Goal: Find specific page/section: Find specific page/section

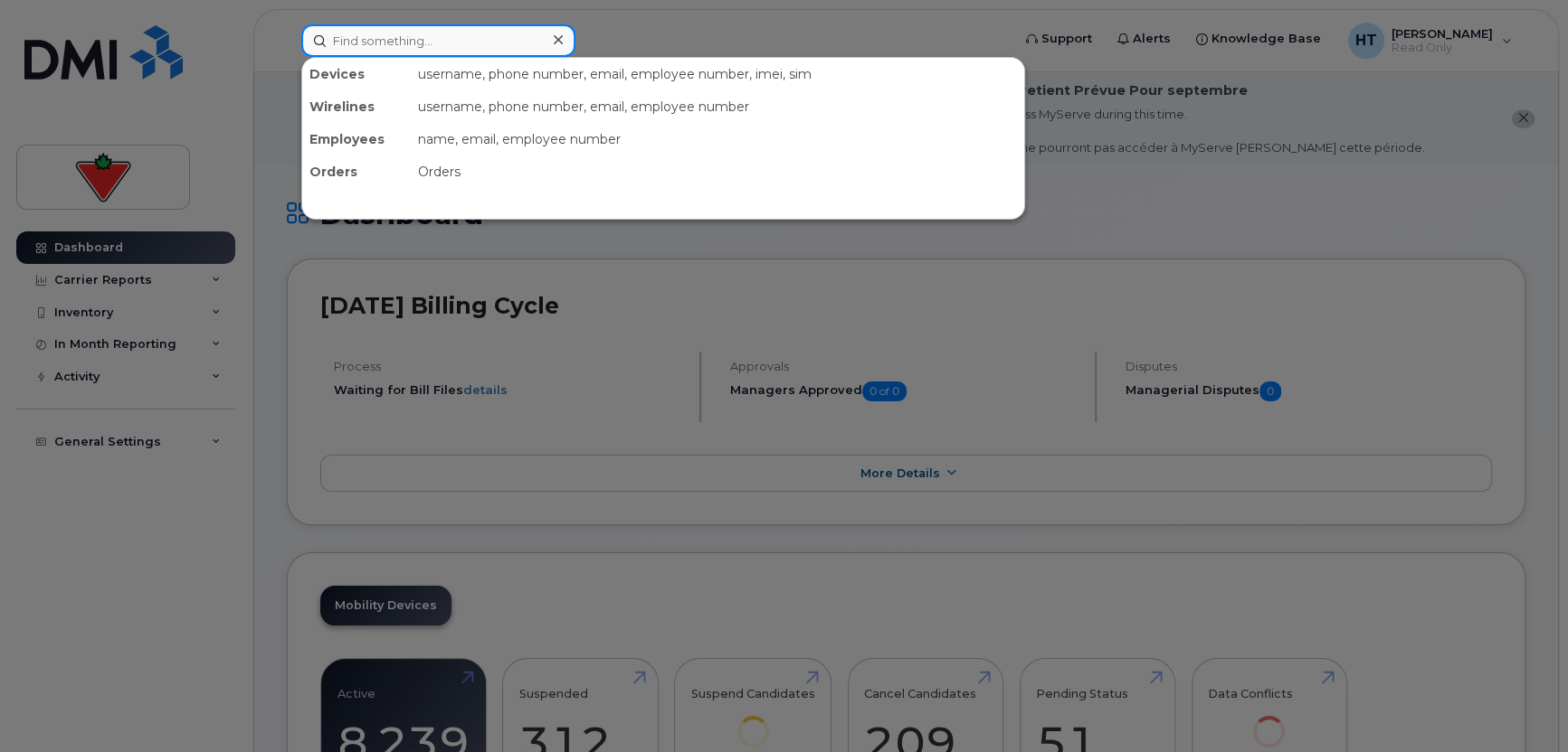
click at [427, 41] on input at bounding box center [438, 41] width 274 height 32
paste input "9053025130"
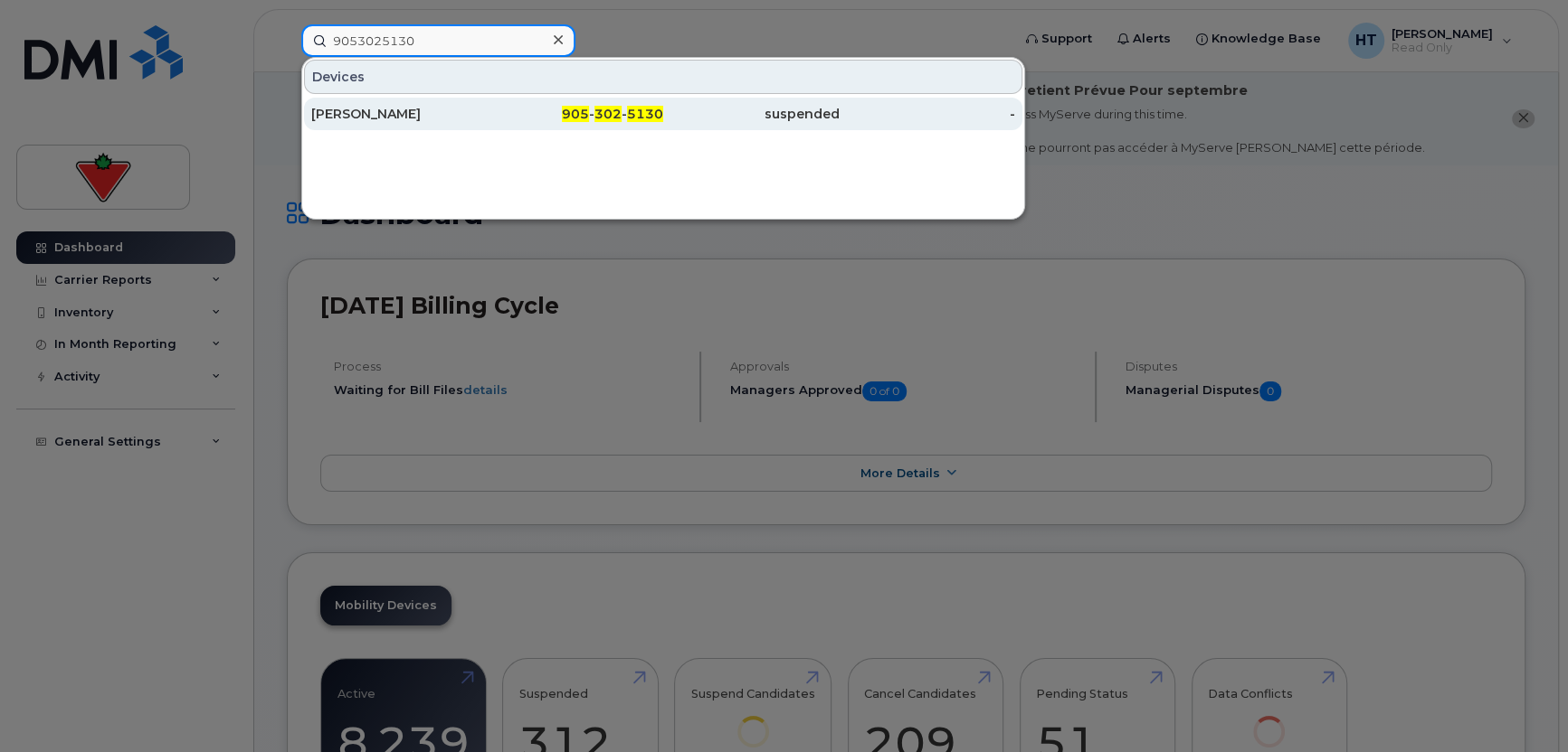
type input "9053025130"
click at [415, 113] on div "Abhishek Mohunta" at bounding box center [399, 114] width 176 height 18
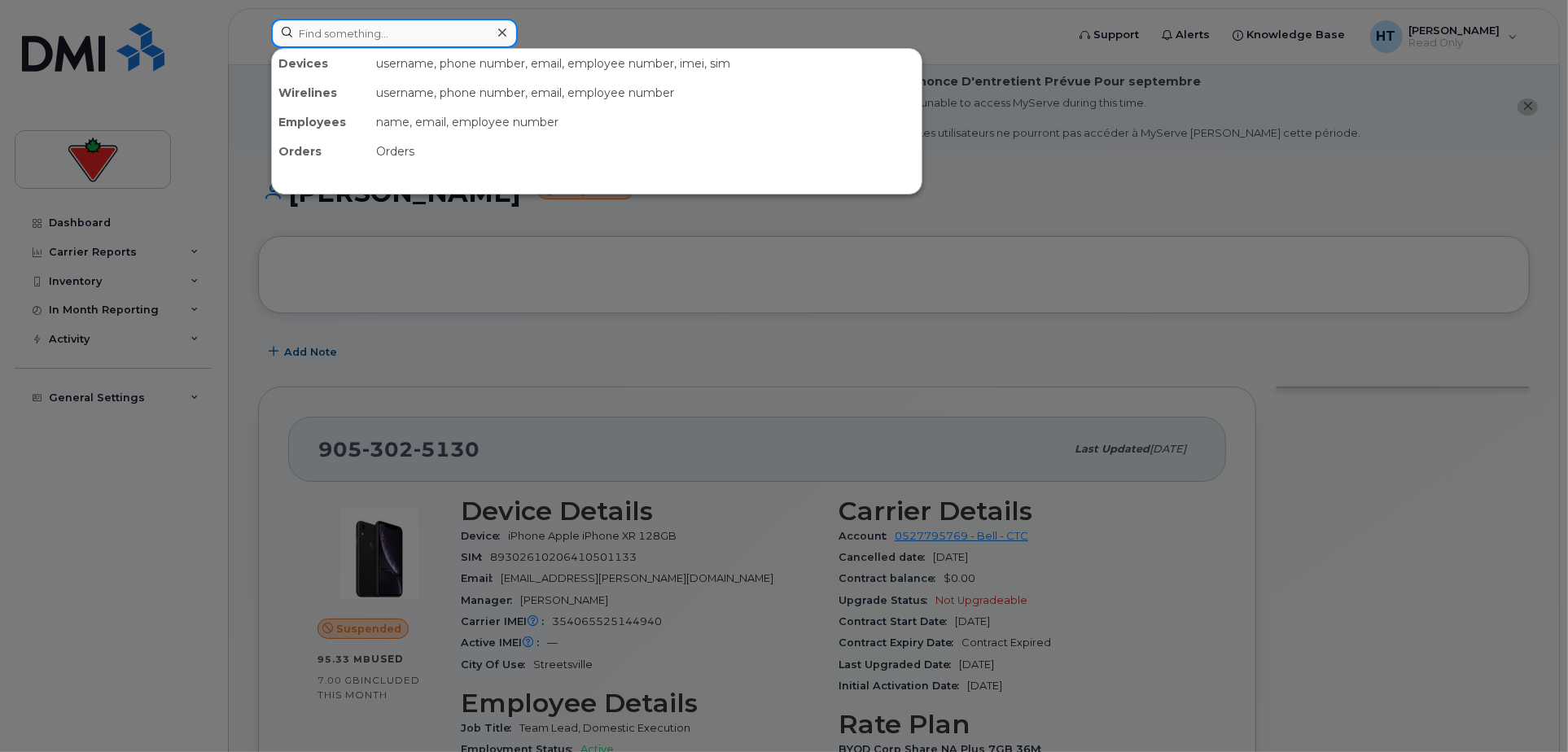
click at [414, 27] on input at bounding box center [394, 33] width 247 height 29
paste input "6043792197"
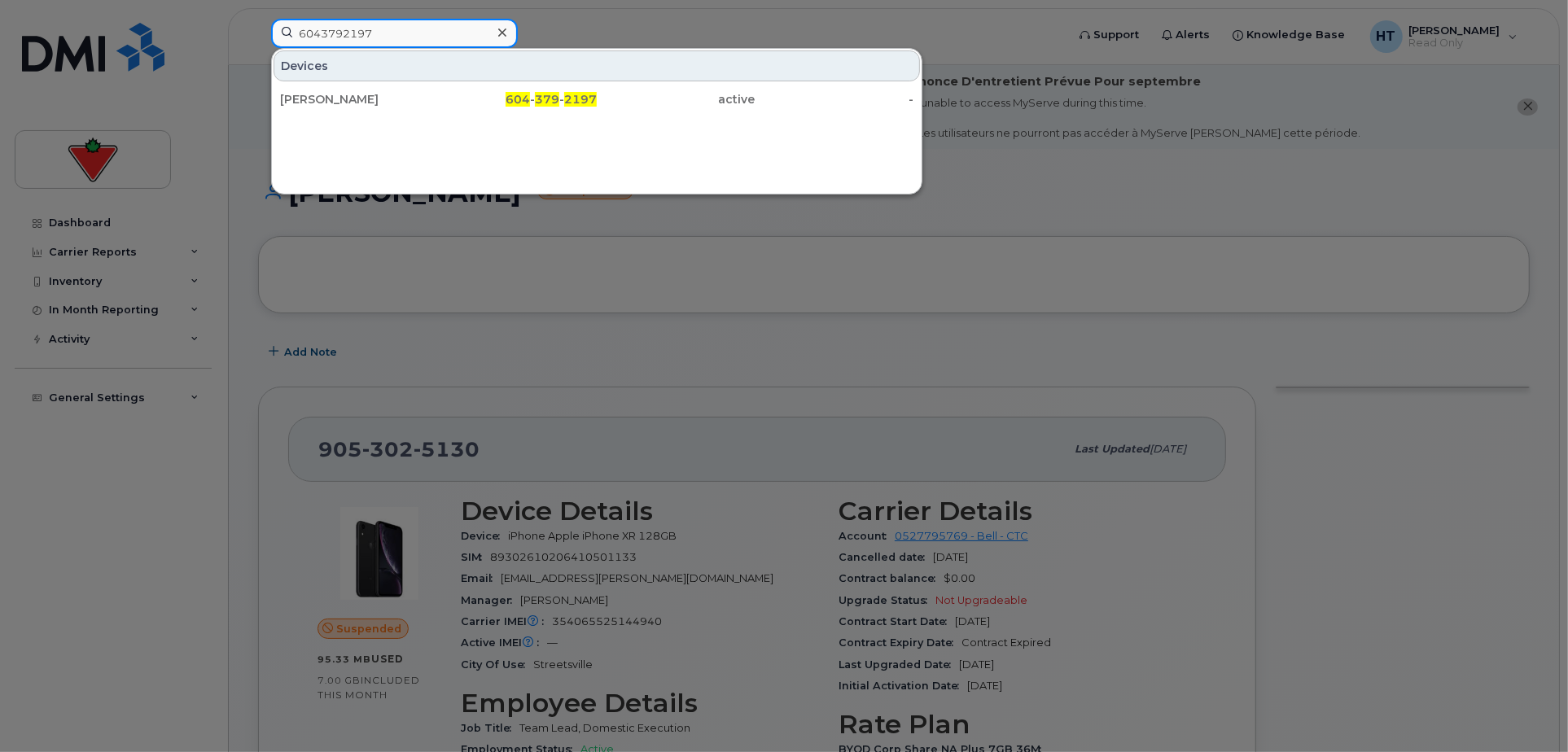
drag, startPoint x: 407, startPoint y: 32, endPoint x: 14, endPoint y: 28, distance: 393.0
click at [258, 28] on div "6043792197 Devices Stephanie Meredith 604 - 379 - 2197 active -" at bounding box center [663, 37] width 811 height 36
paste input "999632"
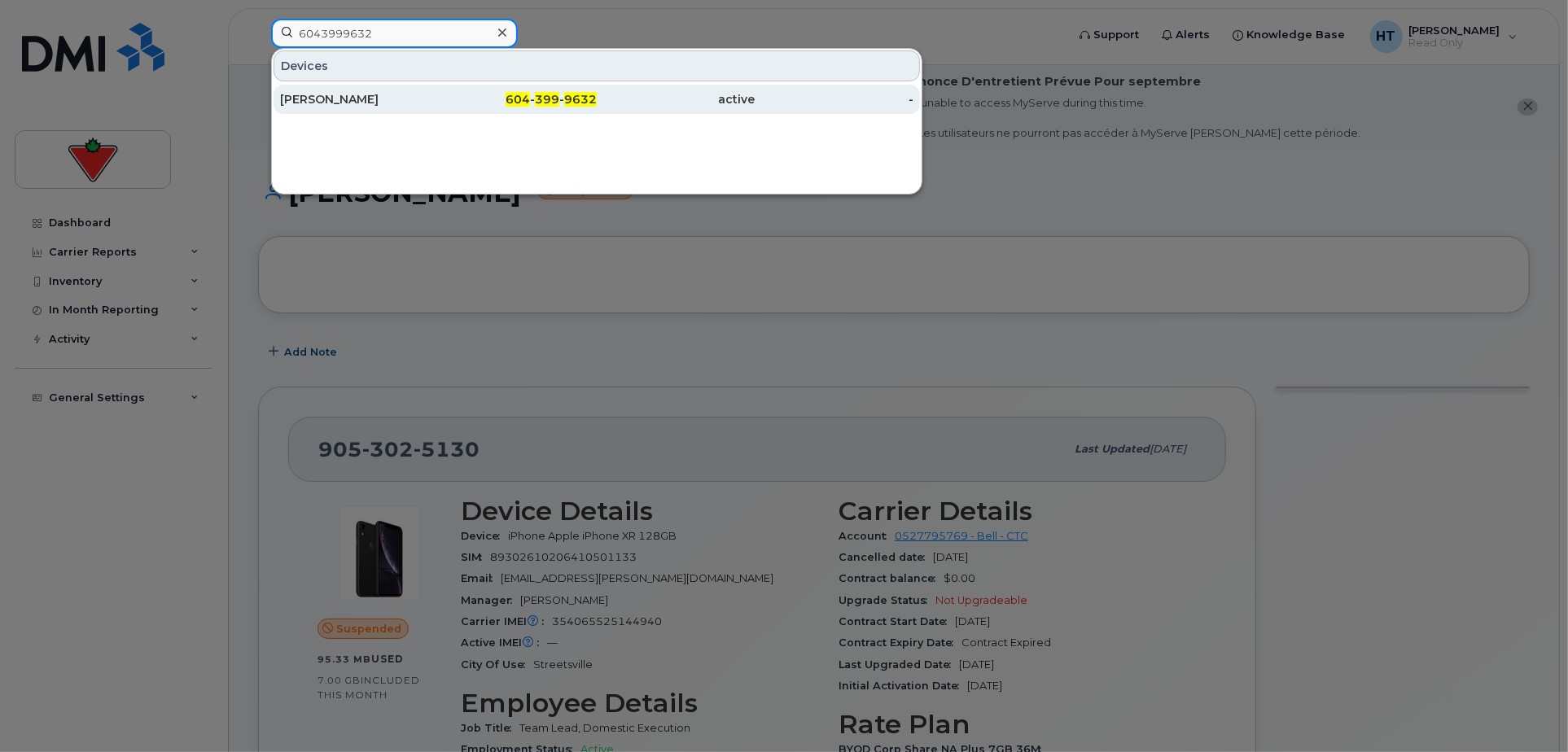
type input "6043999632"
click at [347, 96] on div "Dallas Greissell" at bounding box center [359, 99] width 159 height 16
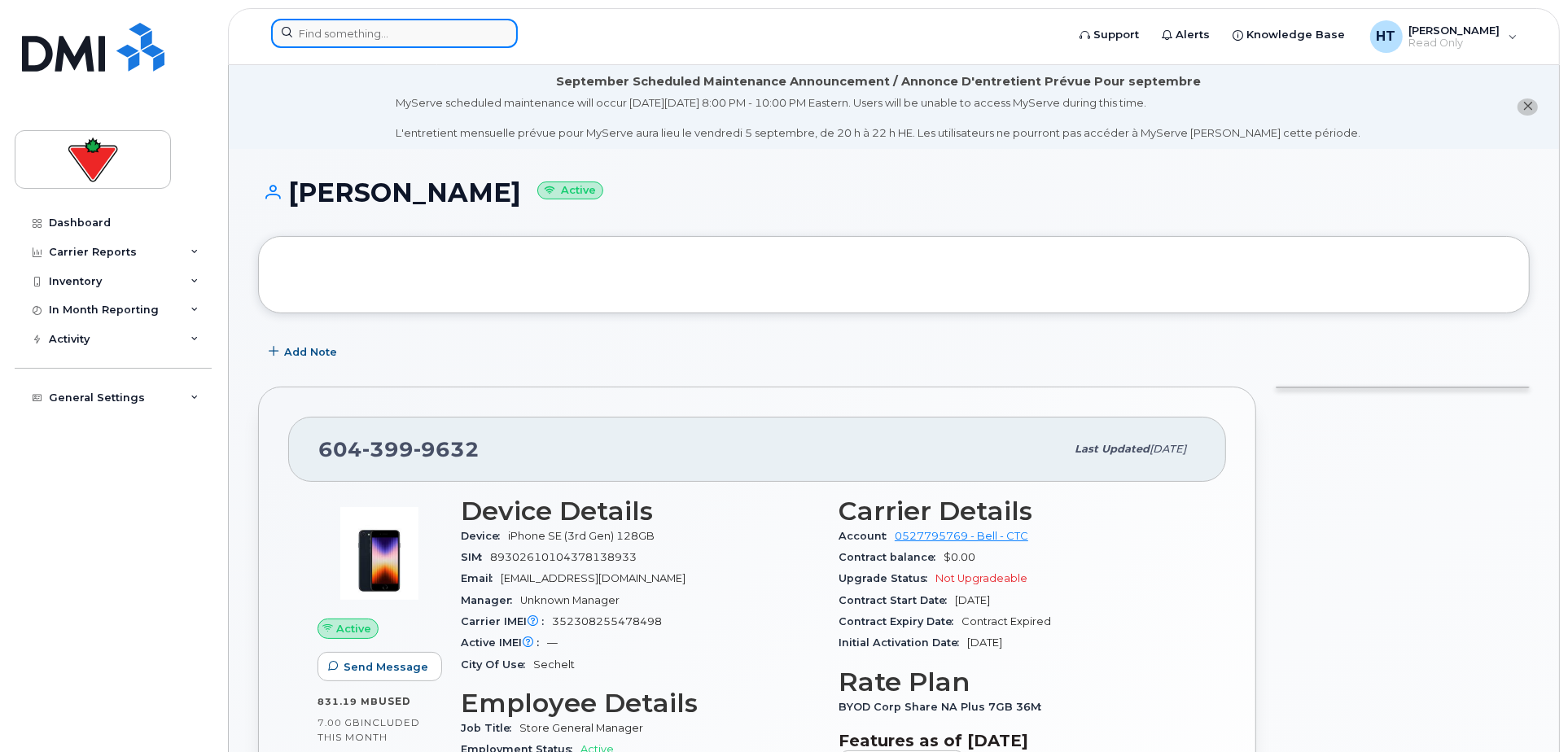
click at [361, 32] on input at bounding box center [394, 33] width 247 height 29
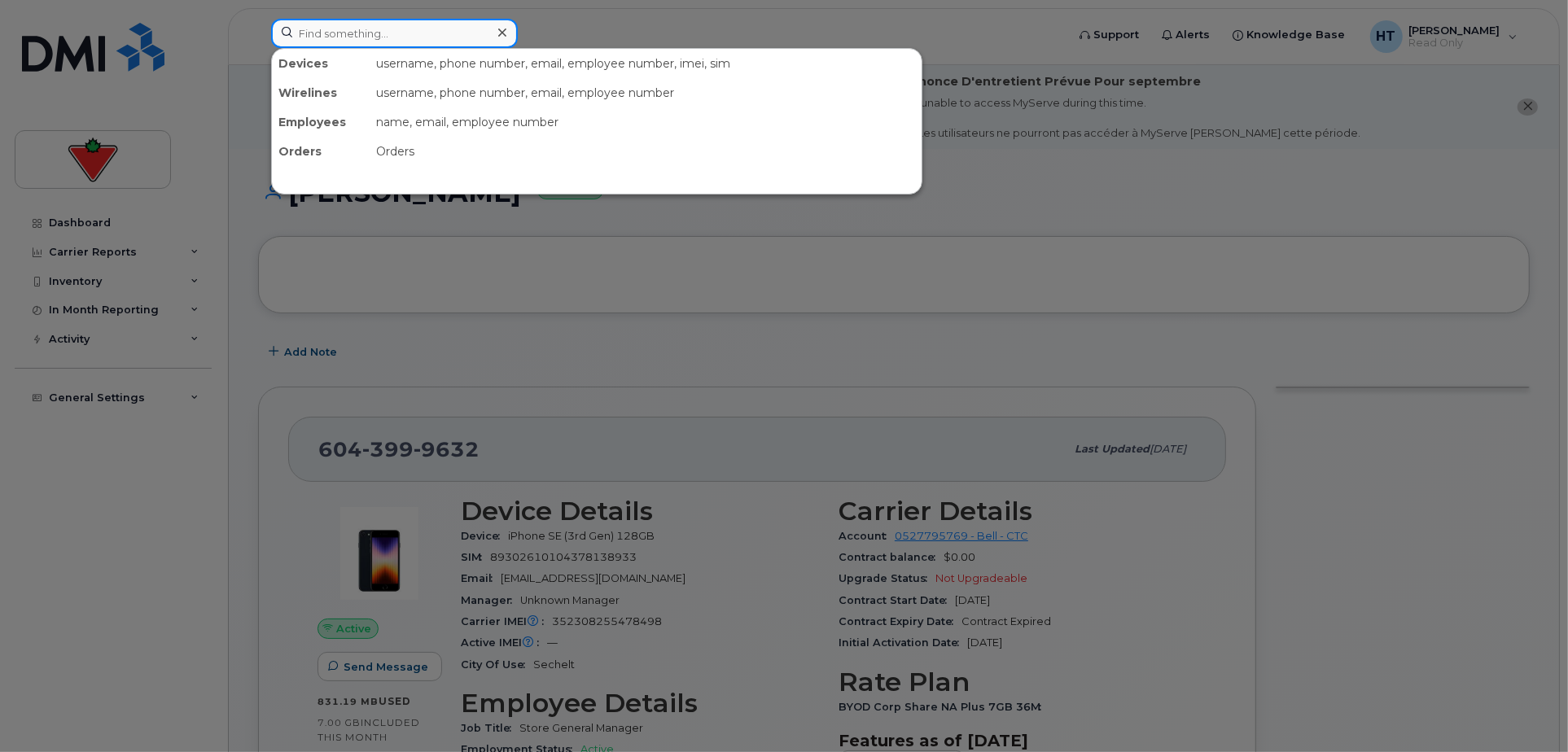
paste input "2898341003"
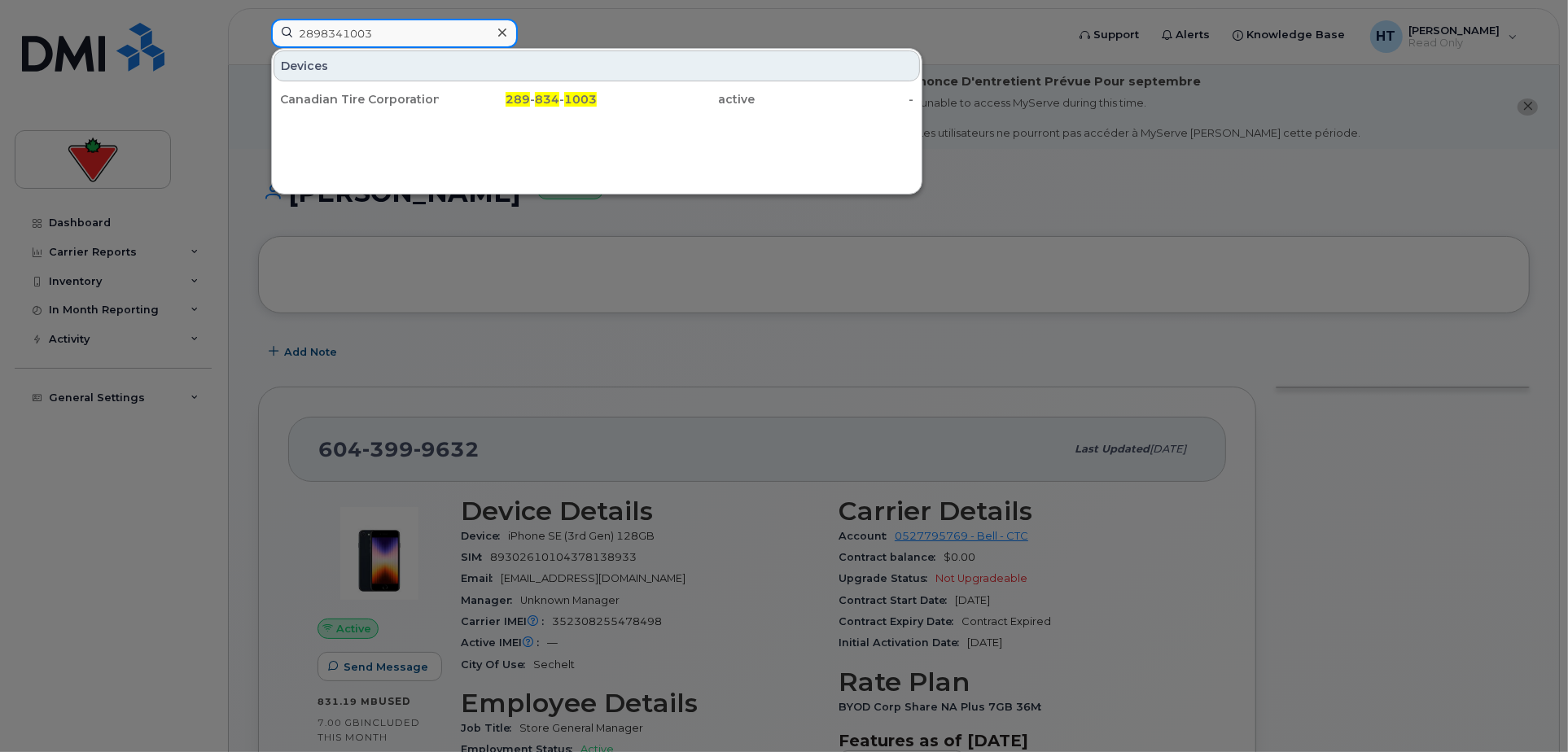
type input "2898341003"
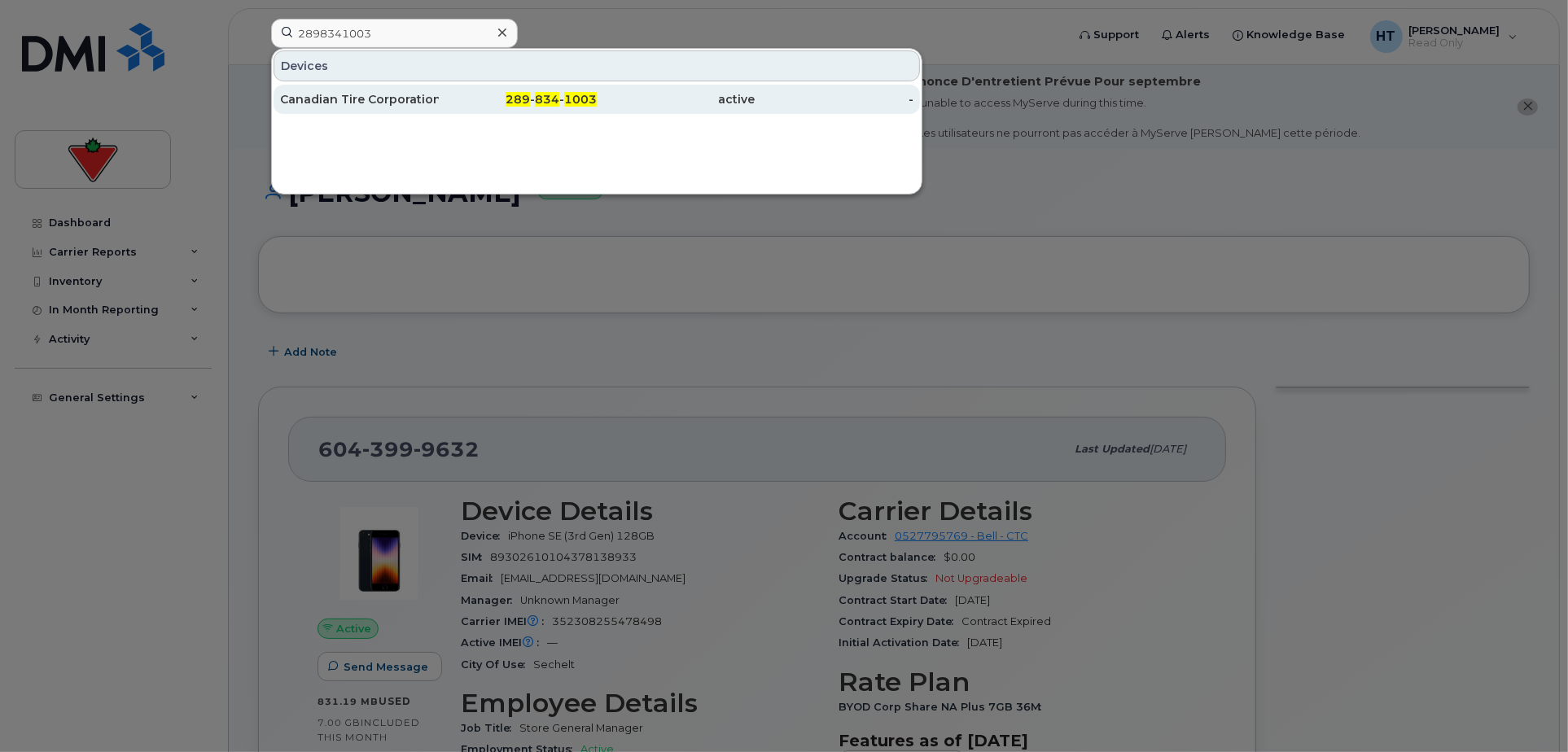
click at [421, 100] on div "Canadian Tire Corporation" at bounding box center [359, 99] width 159 height 16
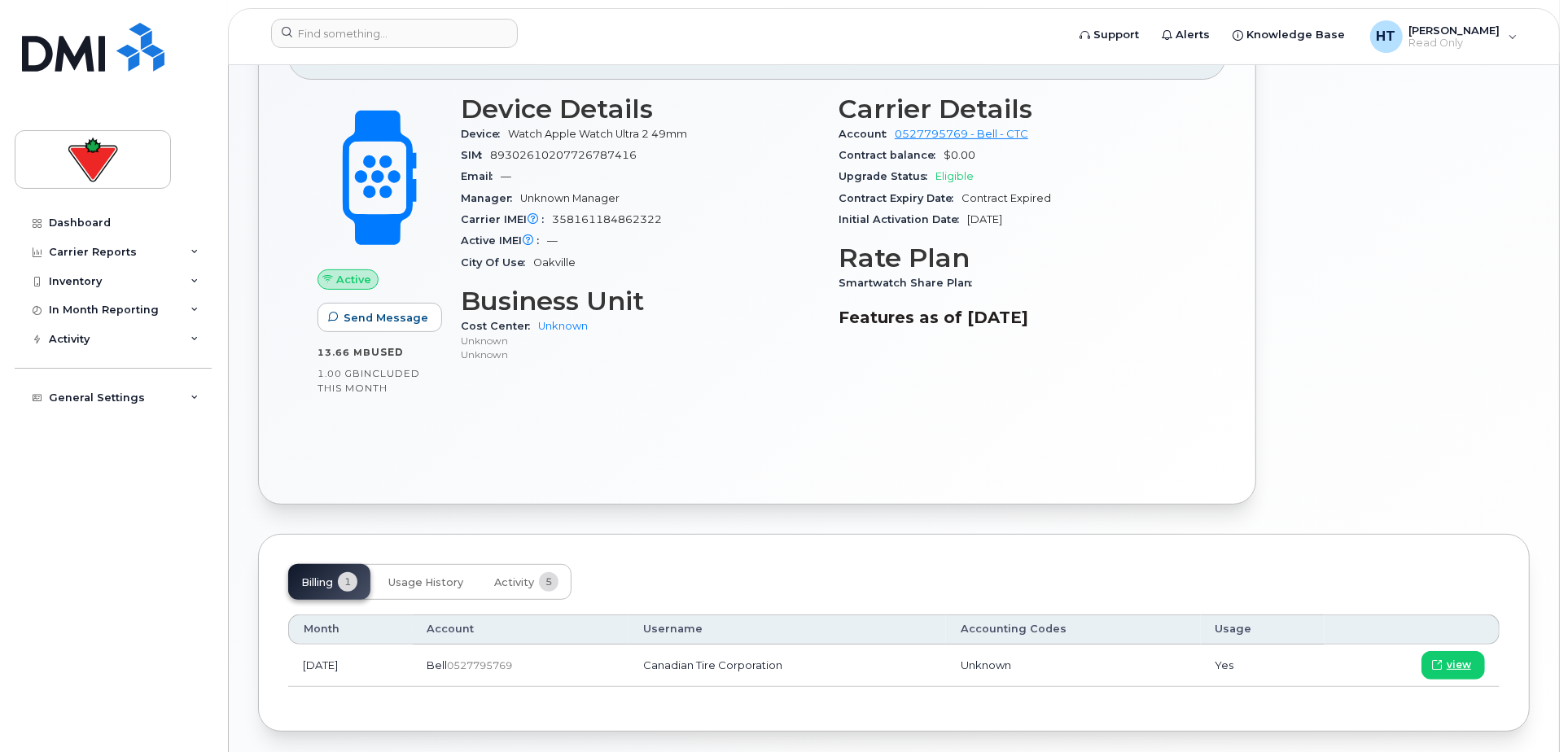
scroll to position [370, 0]
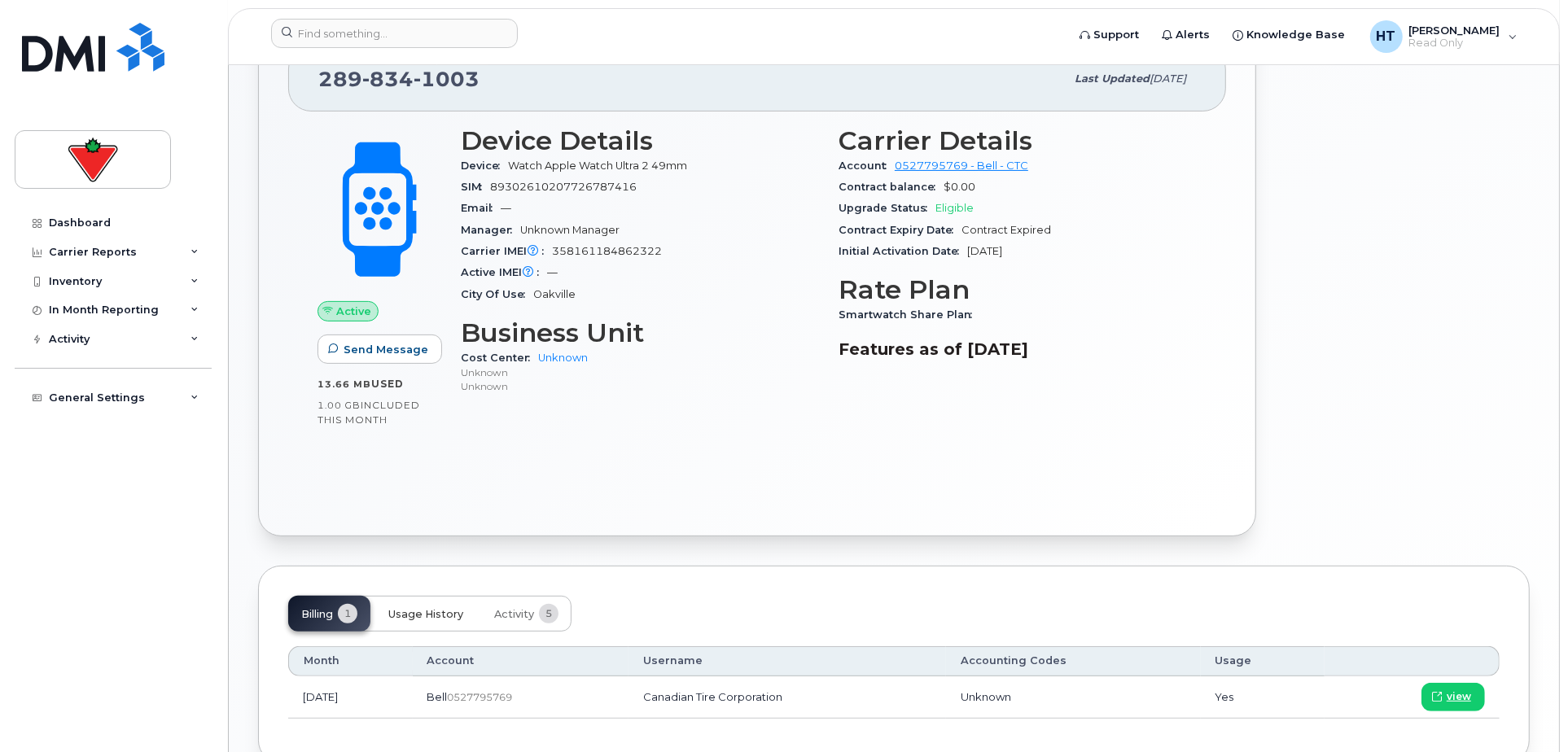
click at [429, 613] on span "Usage History" at bounding box center [426, 614] width 75 height 13
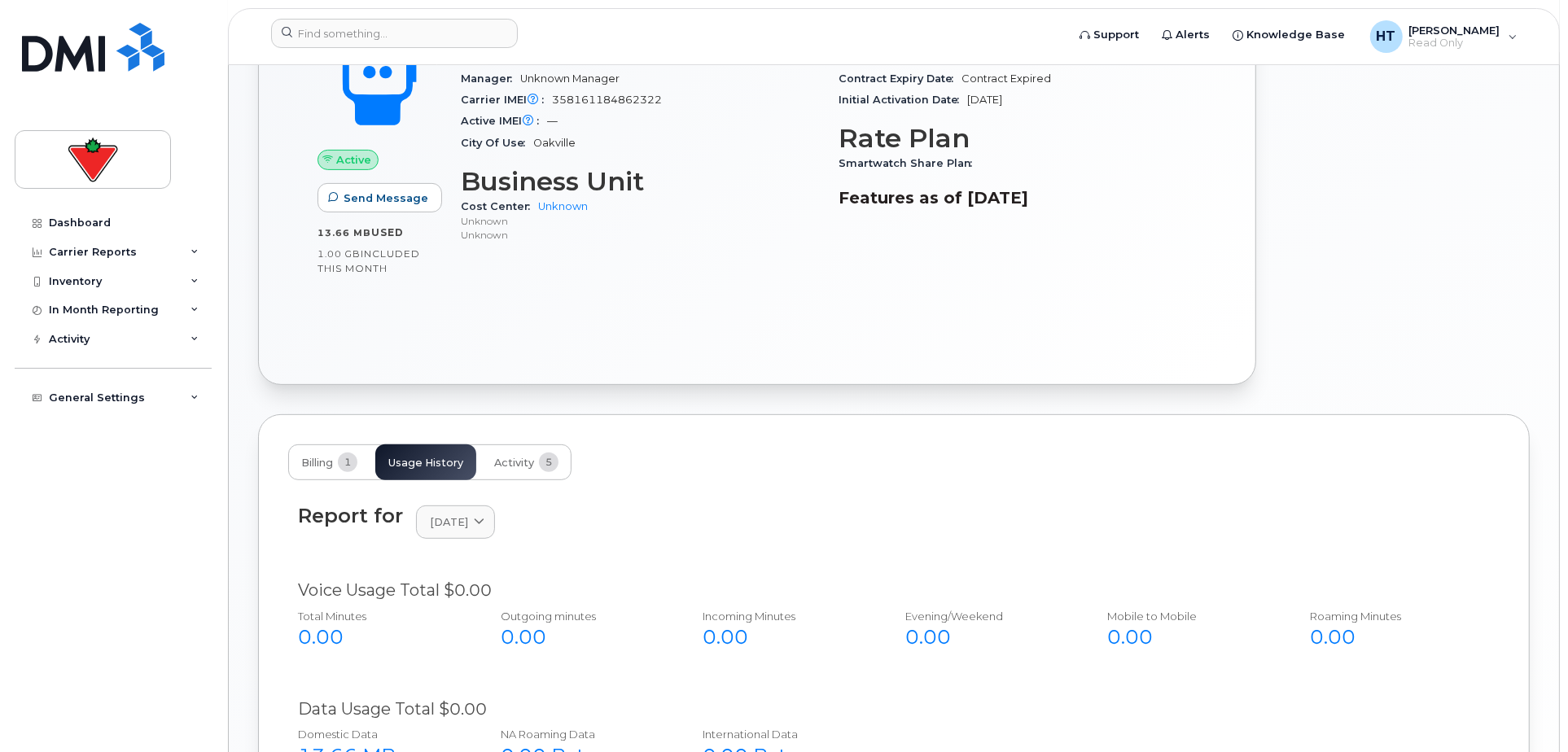
scroll to position [641, 0]
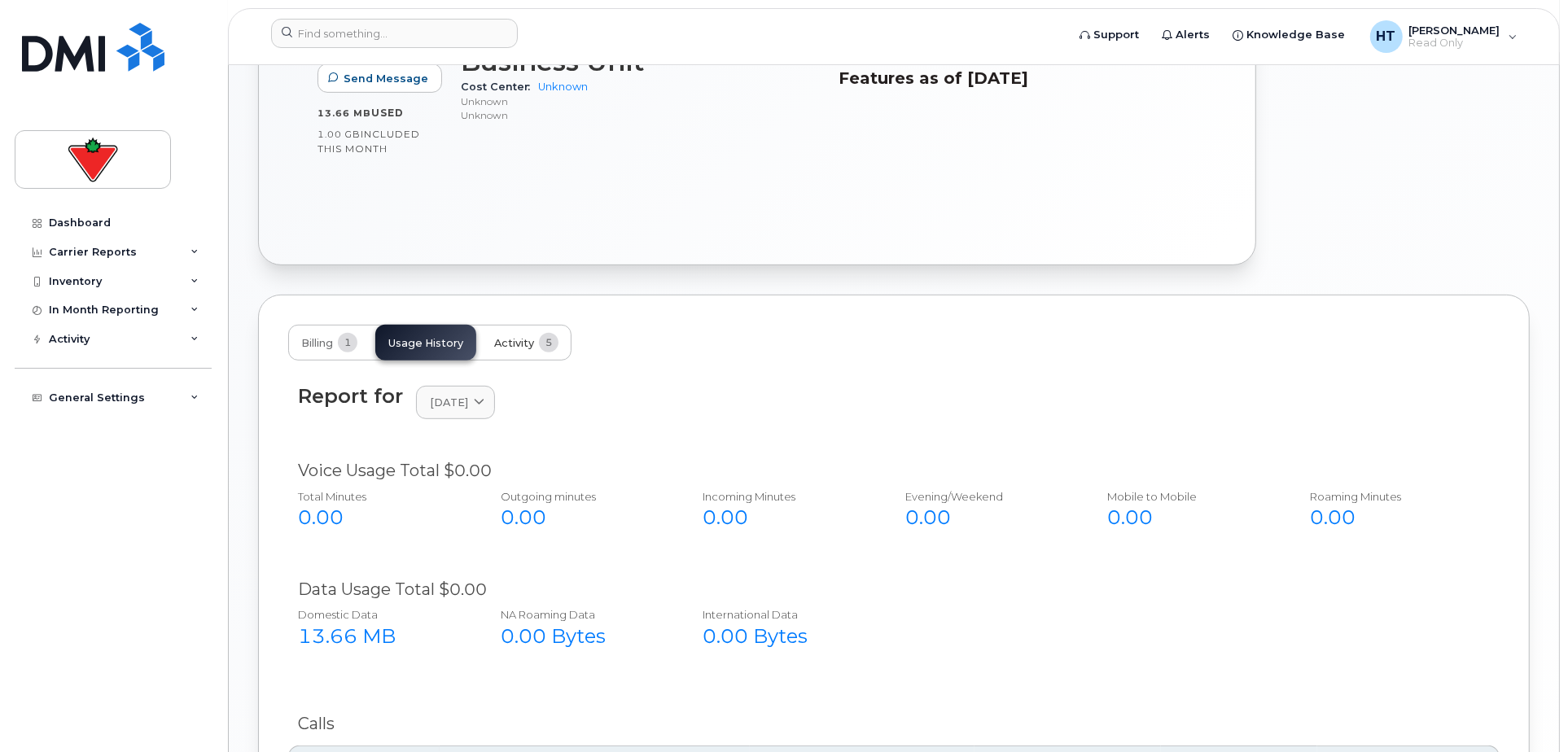
click at [527, 339] on span "Activity" at bounding box center [514, 343] width 40 height 13
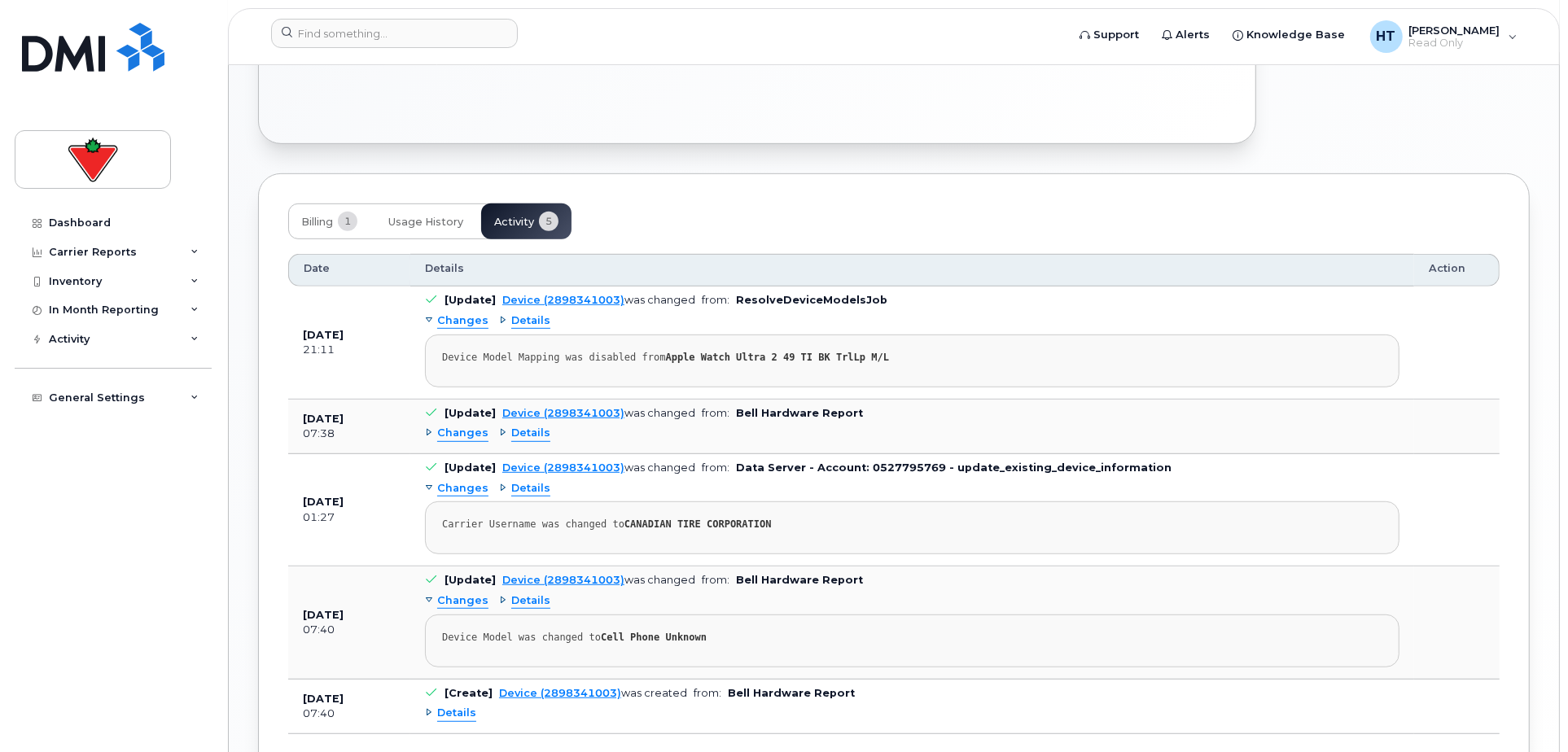
scroll to position [823, 0]
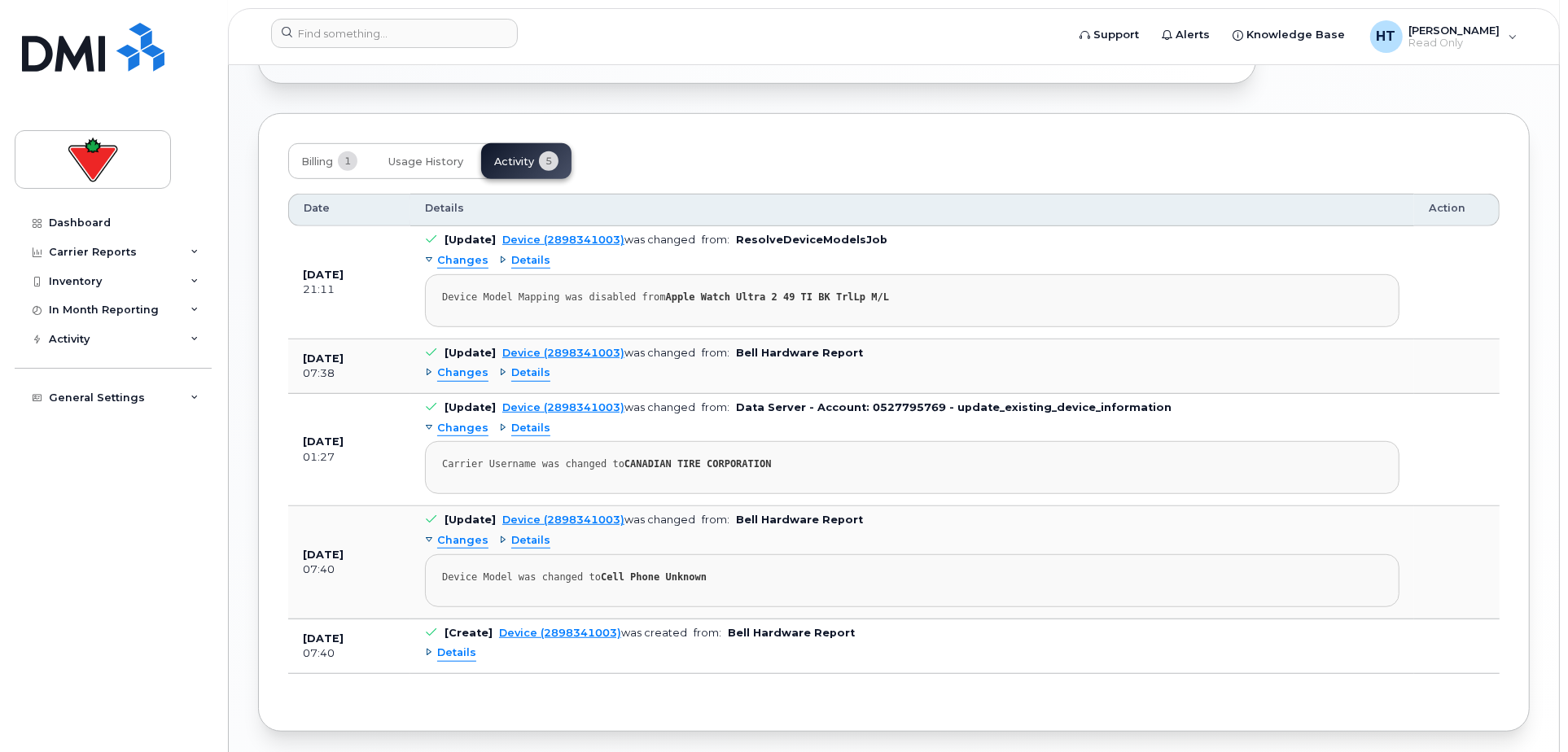
click at [463, 648] on span "Details" at bounding box center [457, 653] width 39 height 15
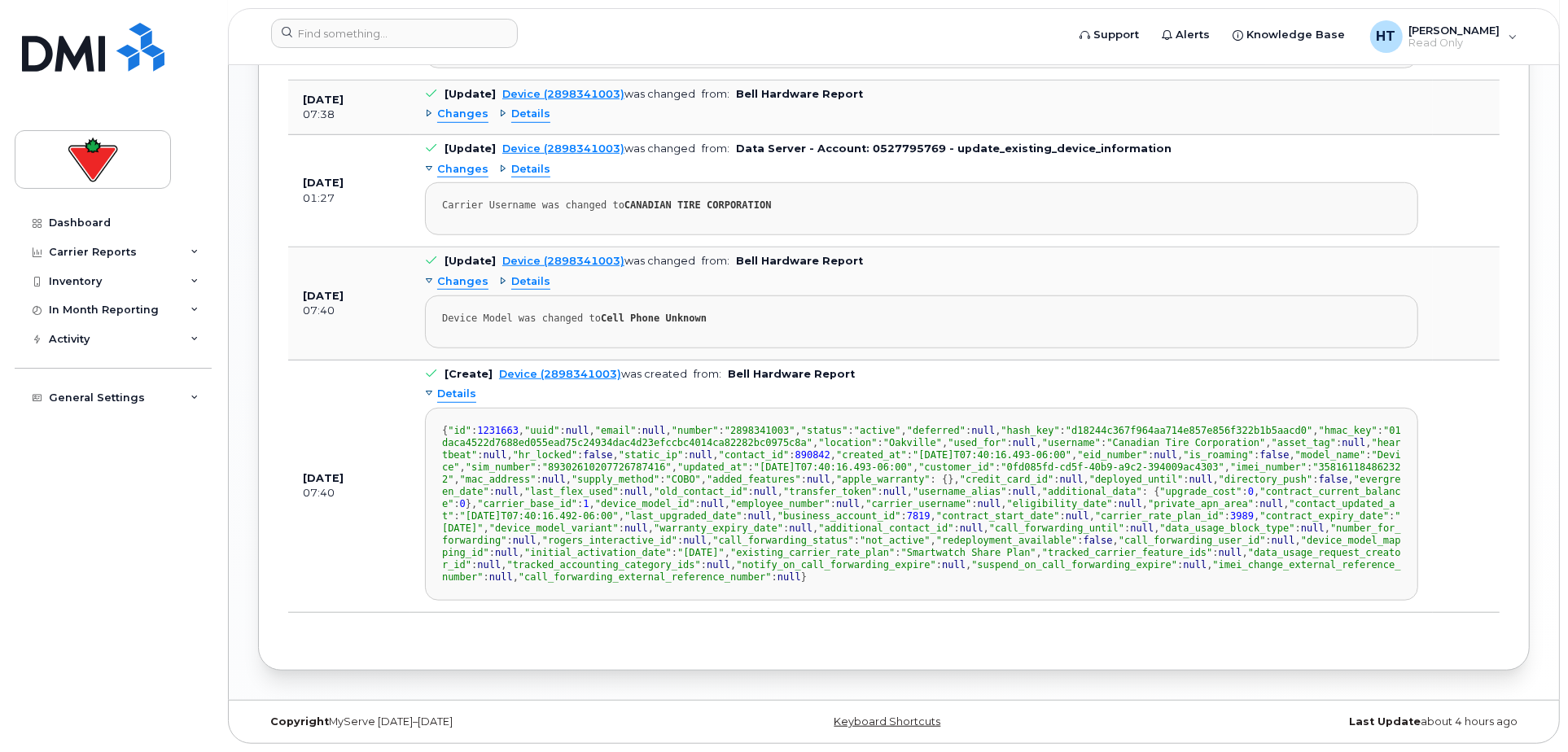
scroll to position [923, 0]
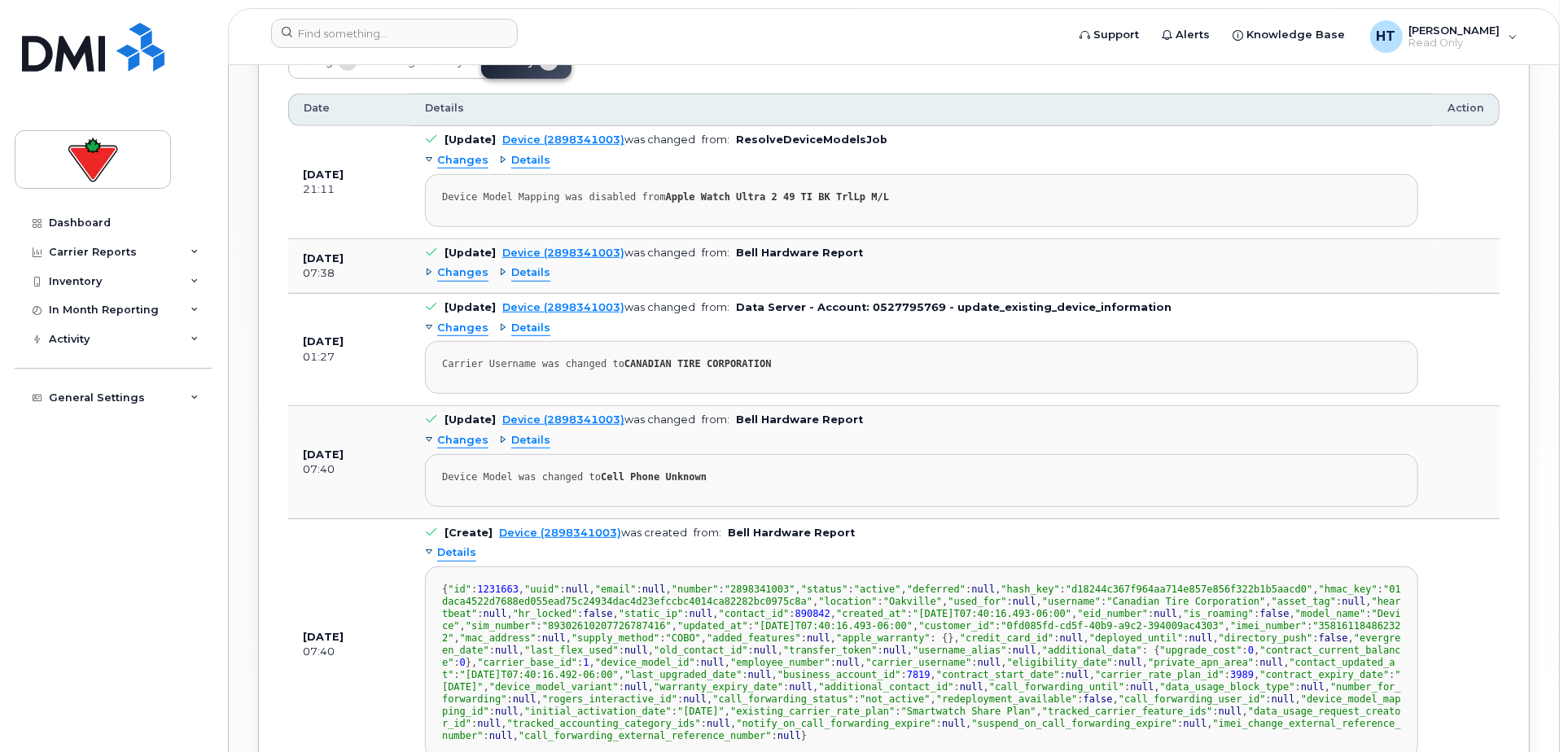
click at [523, 328] on span "Details" at bounding box center [531, 329] width 39 height 15
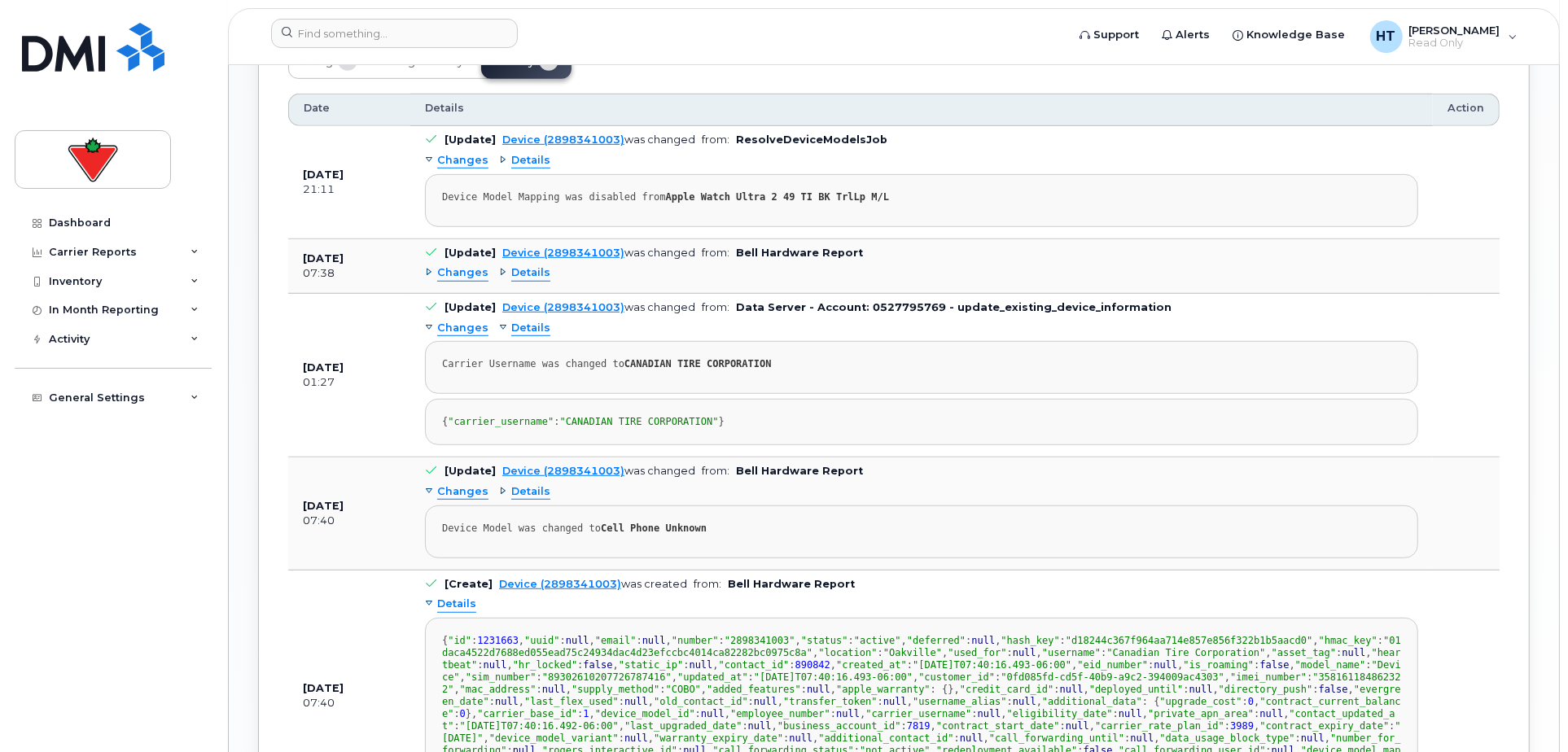
click at [527, 267] on span "Details" at bounding box center [531, 273] width 39 height 15
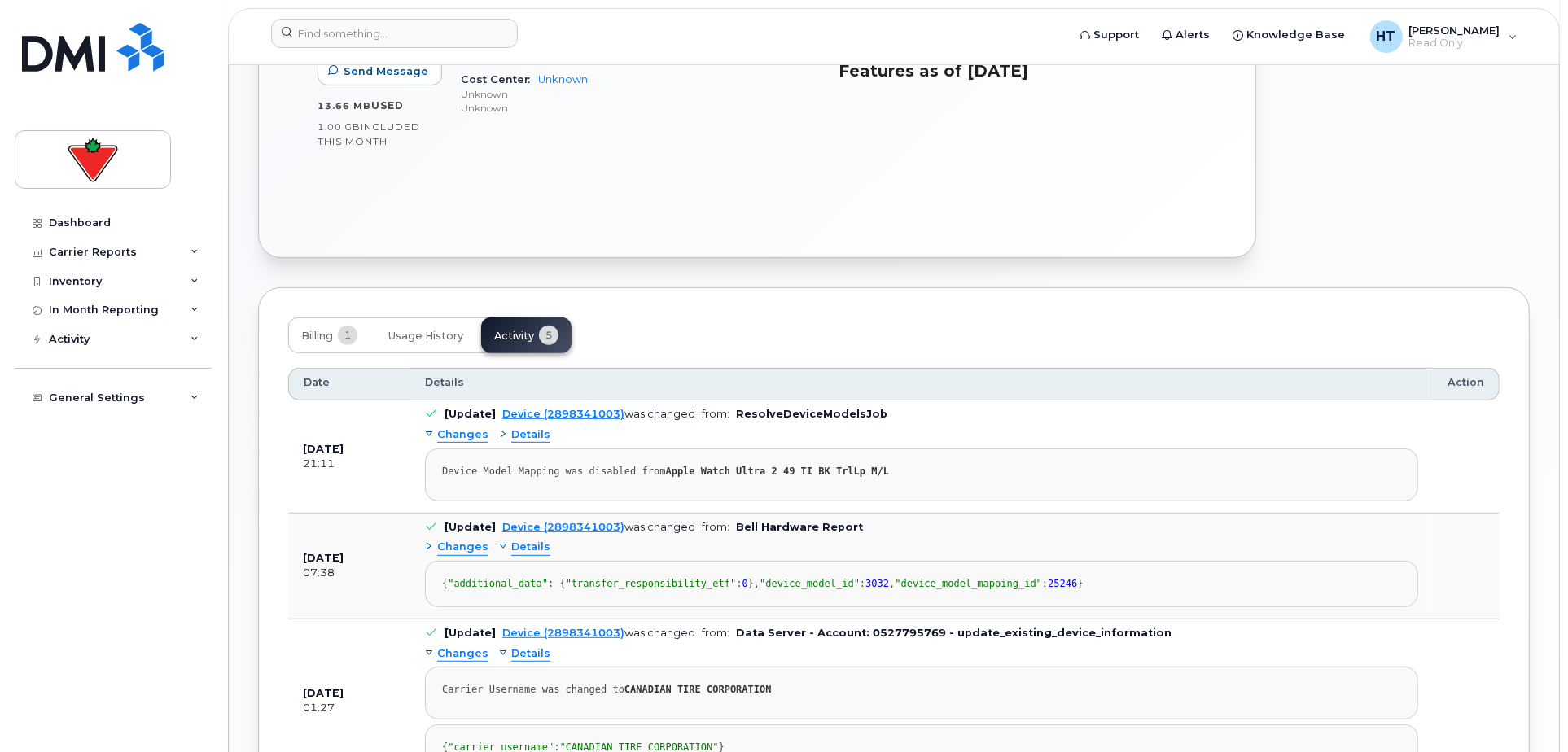
scroll to position [561, 0]
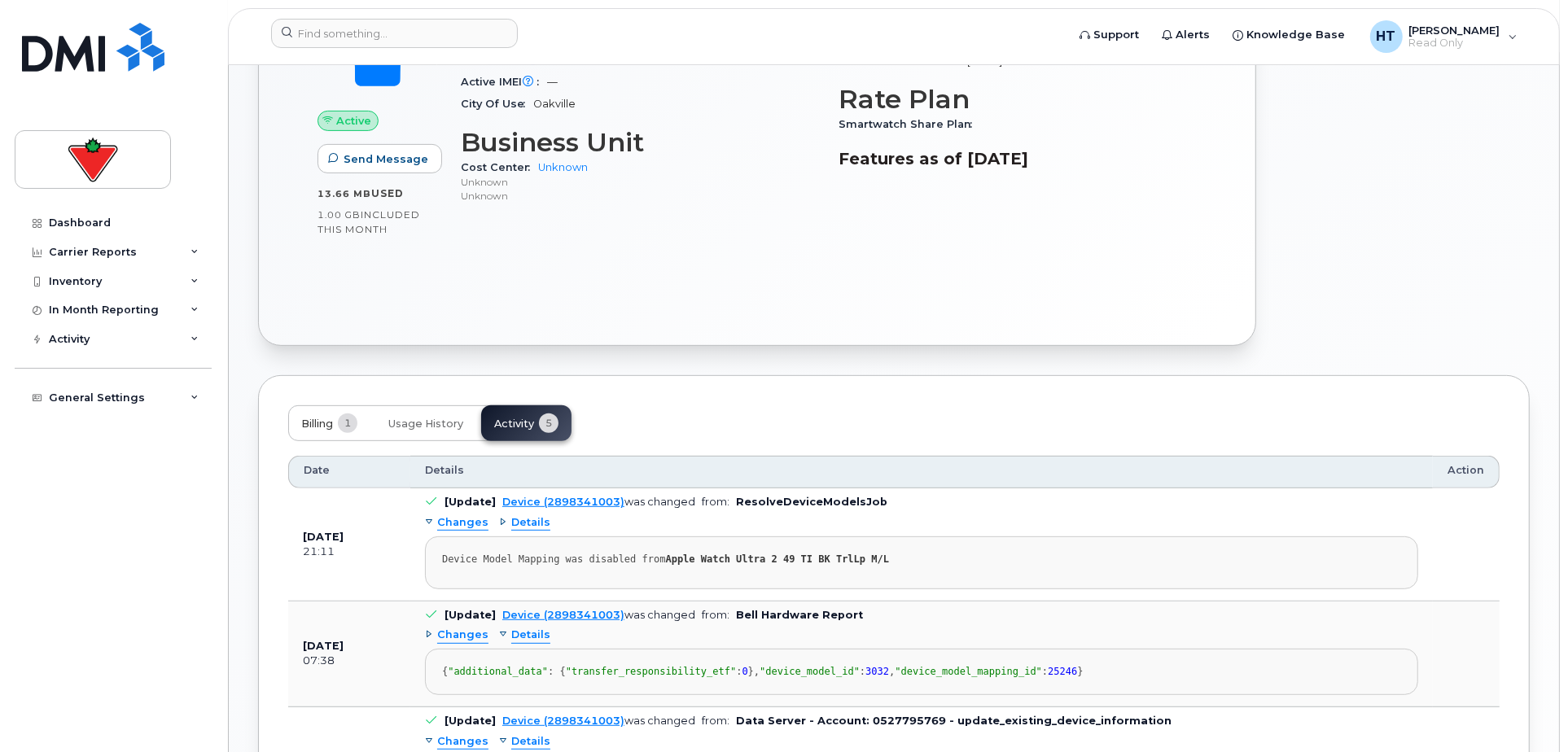
click at [317, 417] on span "Billing" at bounding box center [317, 423] width 32 height 13
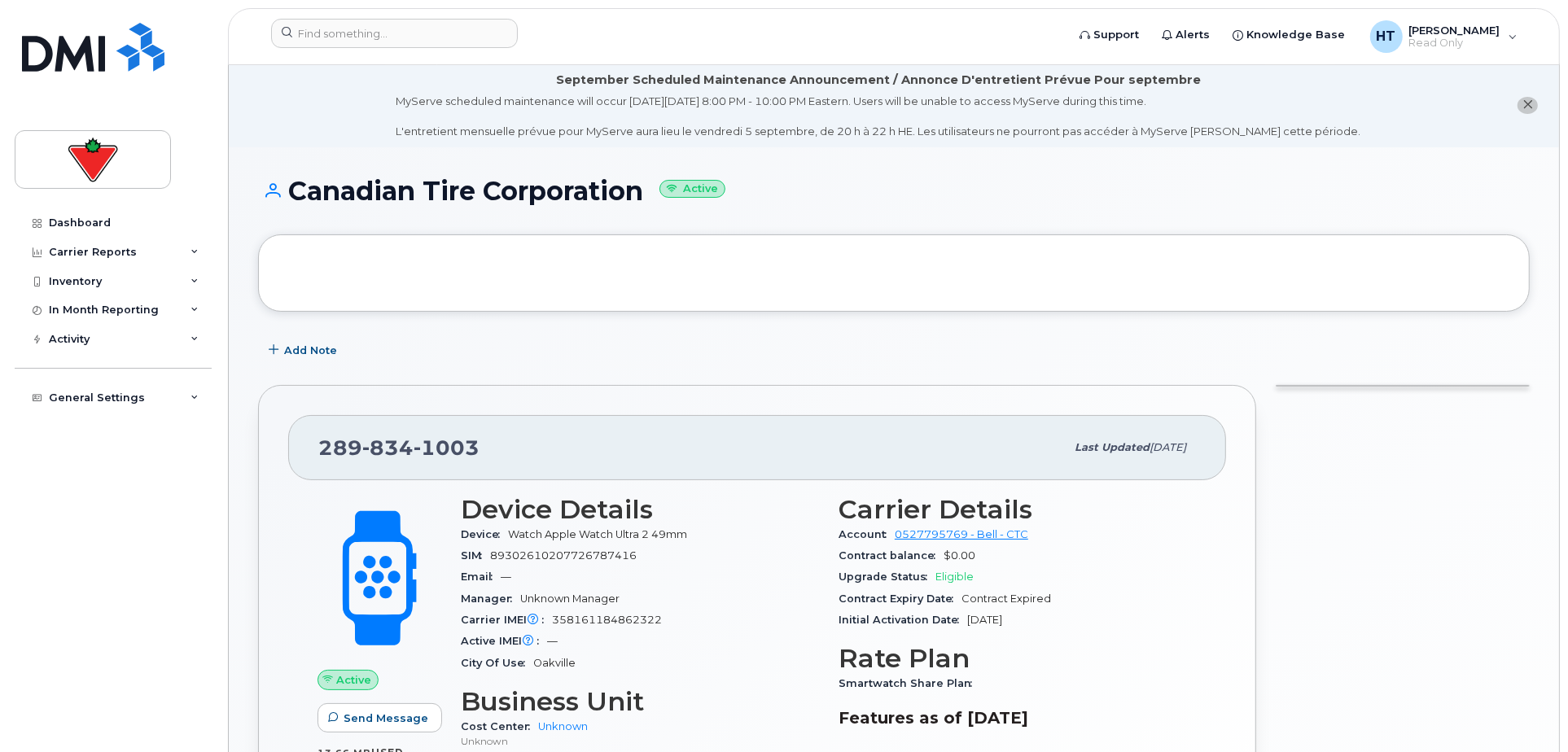
scroll to position [0, 0]
click at [365, 38] on input at bounding box center [394, 33] width 247 height 29
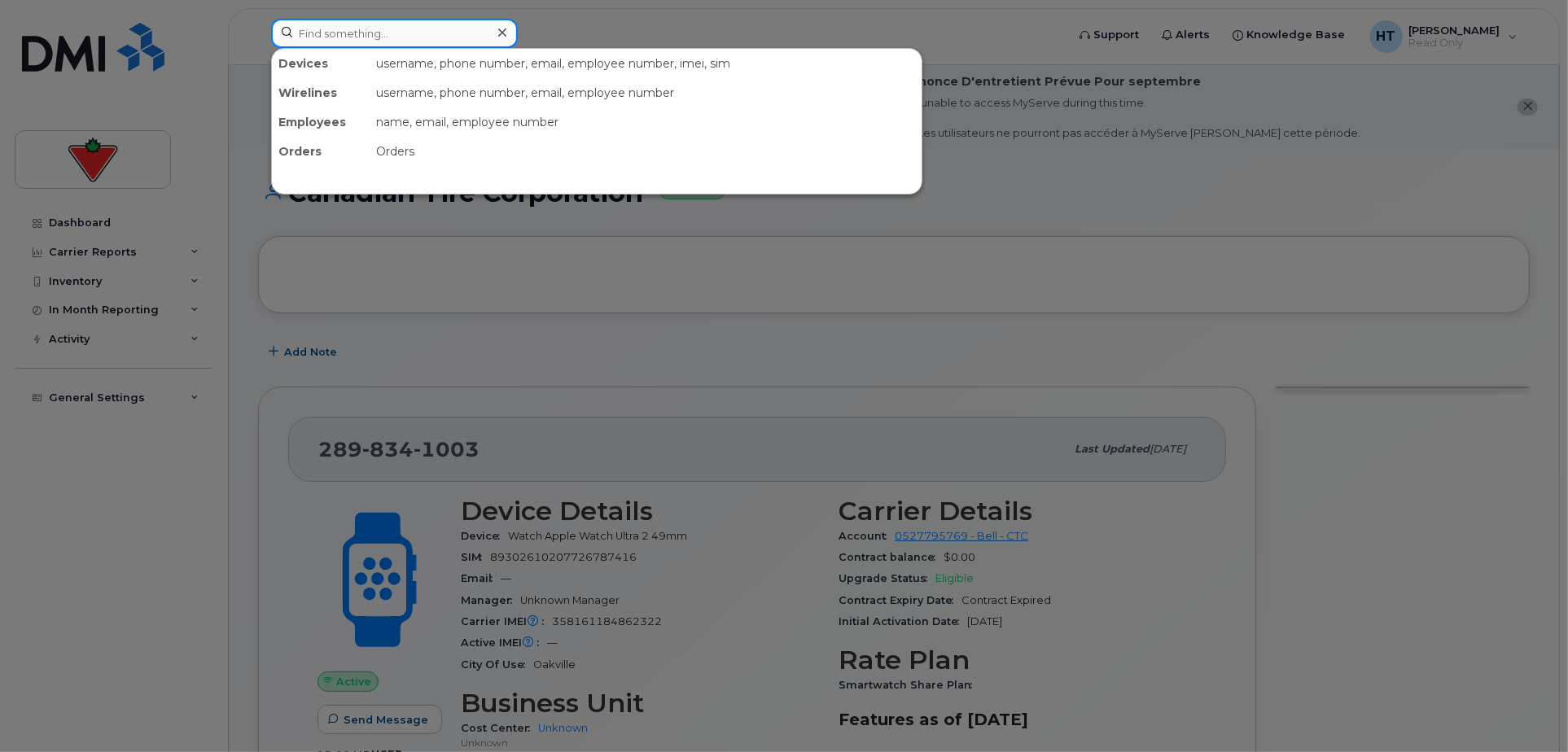
paste input "4164757524"
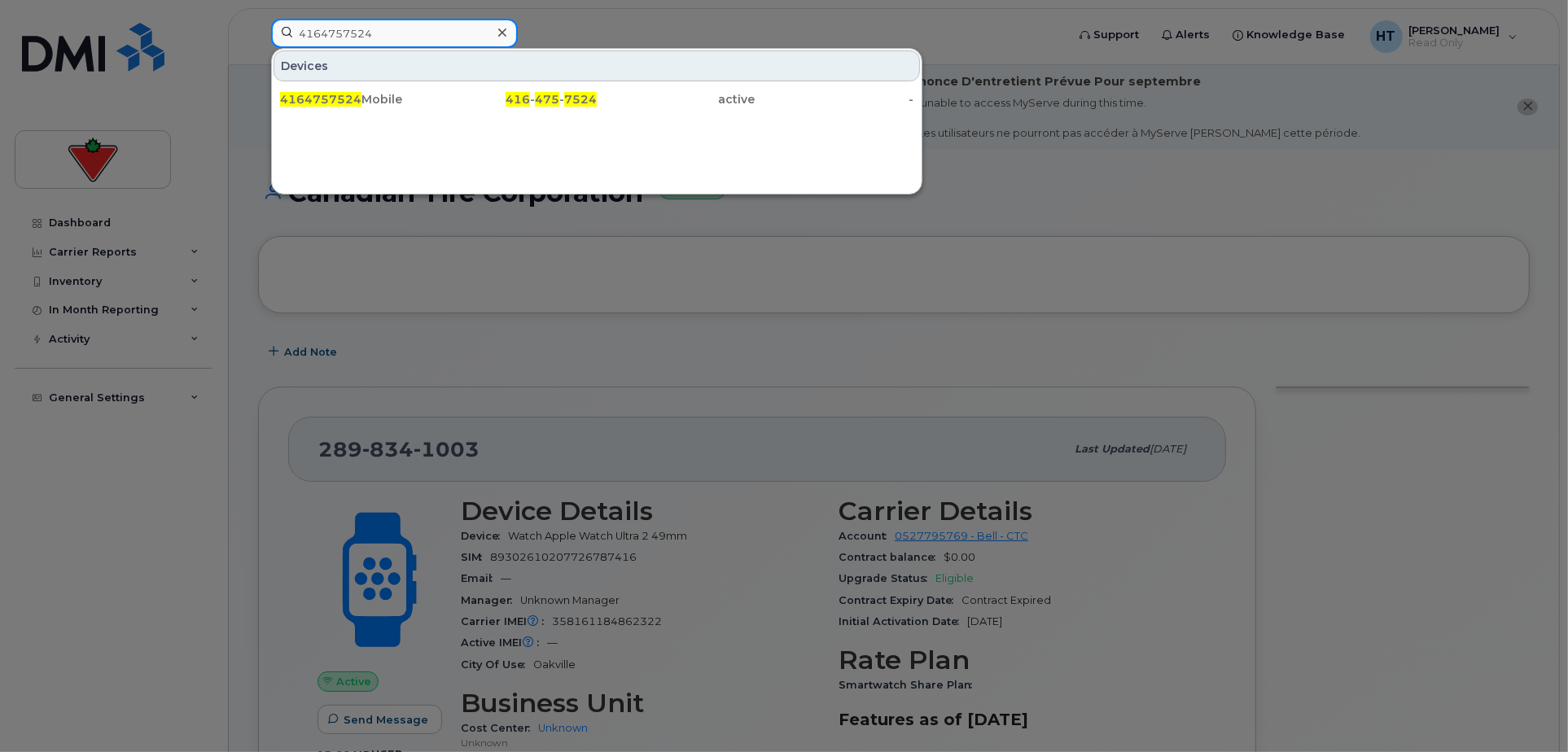
type input "4164757524"
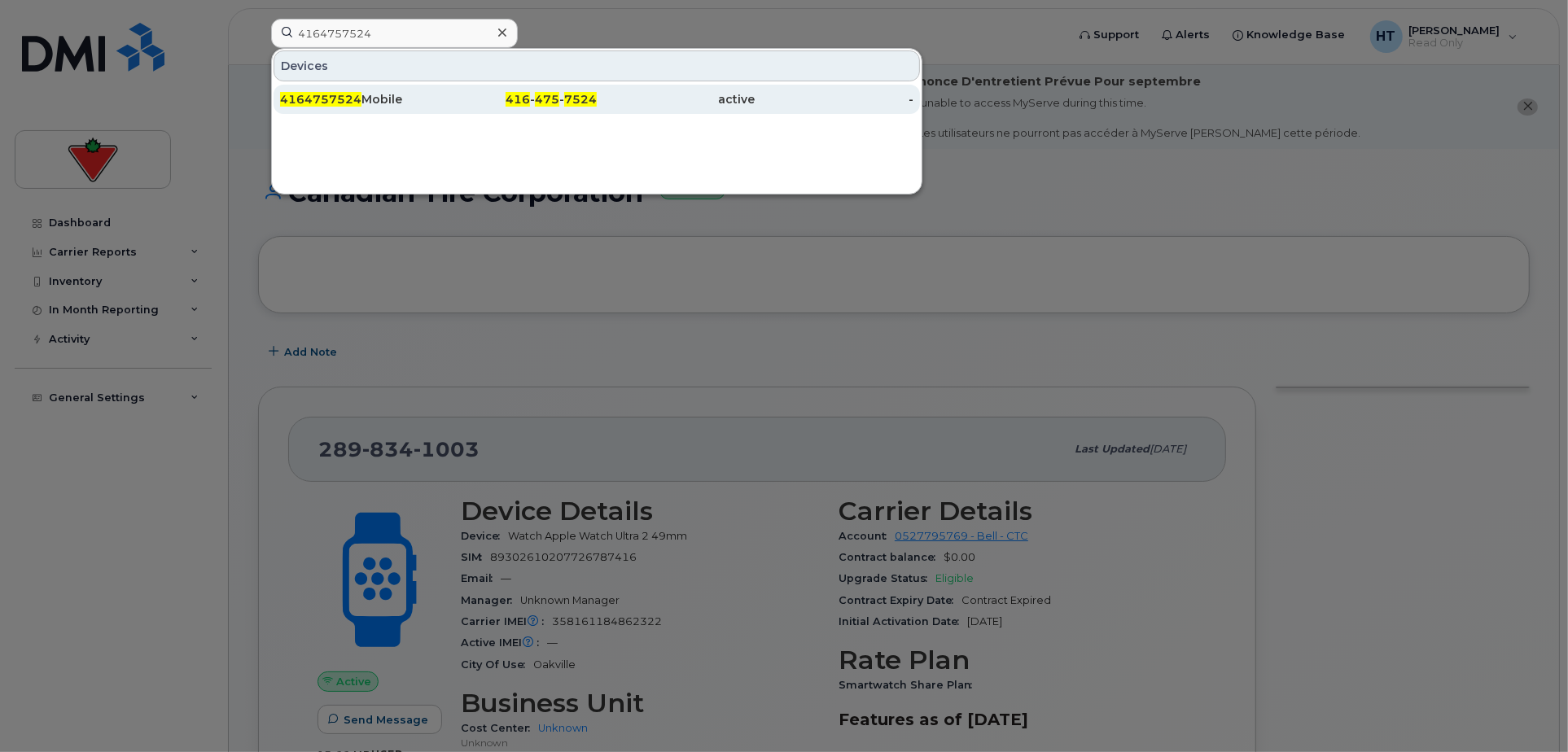
click at [329, 96] on span "4164757524" at bounding box center [320, 99] width 81 height 15
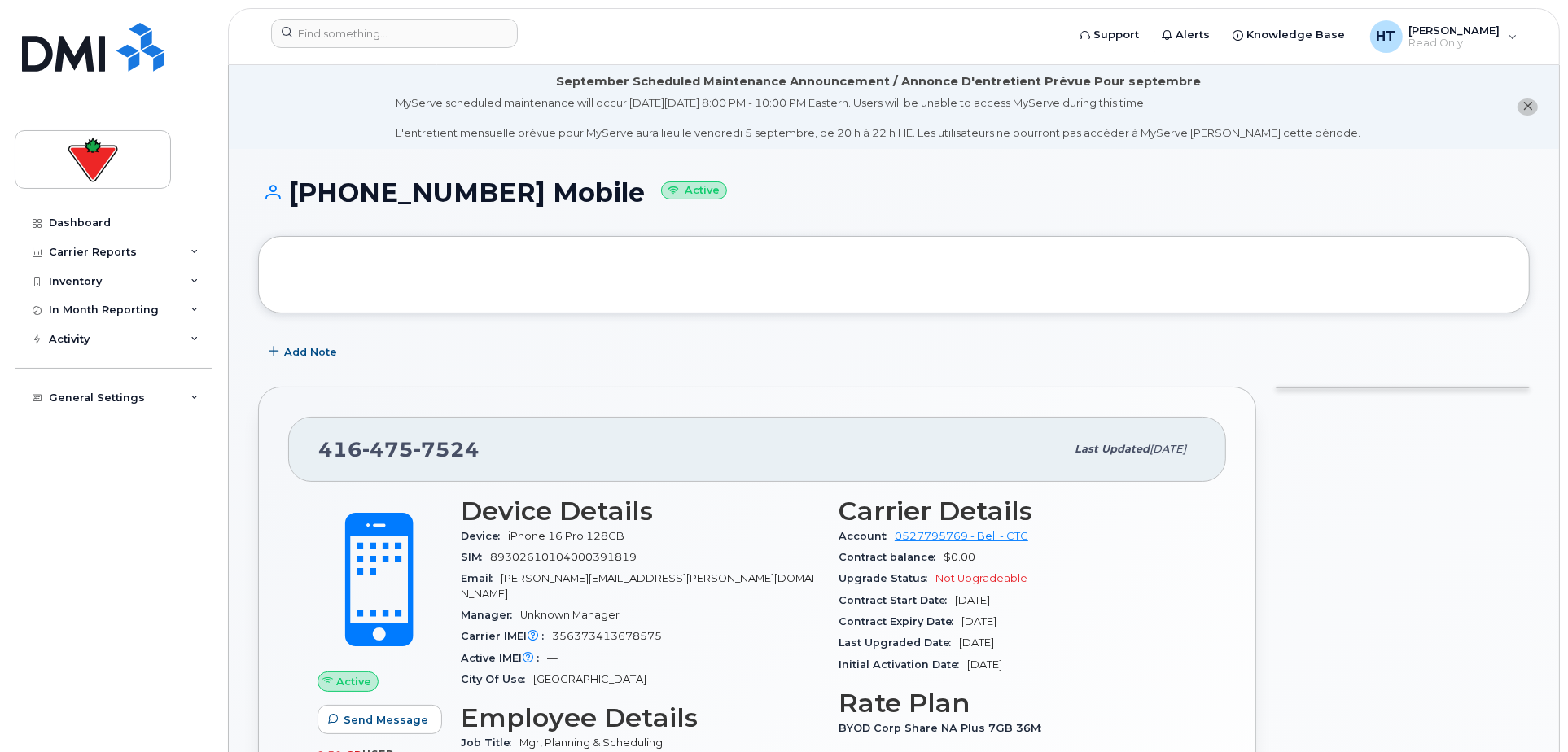
click at [822, 347] on div "Add Note" at bounding box center [894, 353] width 1272 height 29
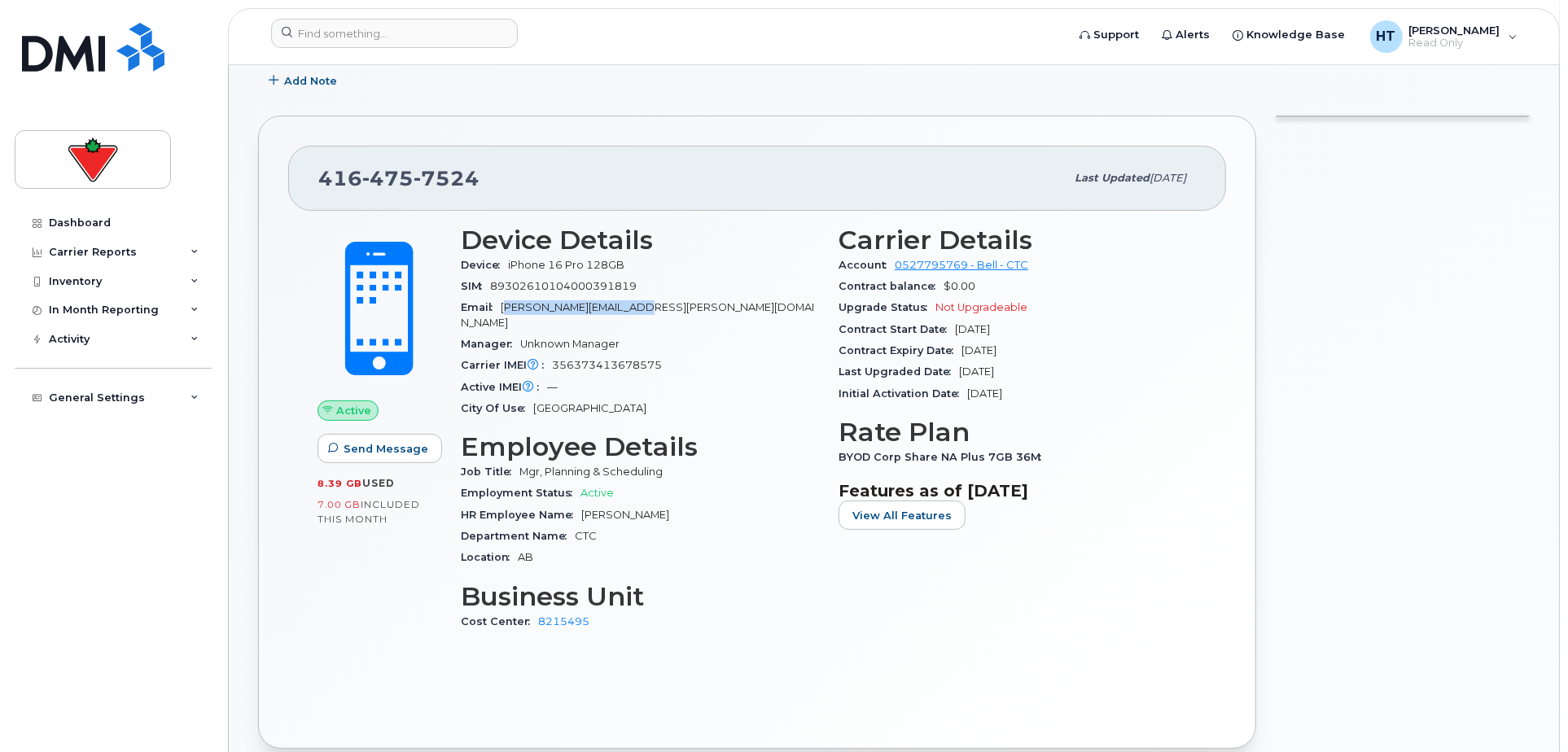
drag, startPoint x: 506, startPoint y: 301, endPoint x: 639, endPoint y: 306, distance: 133.1
click at [638, 305] on span "Kevin.Nemeth@cantire.com" at bounding box center [638, 314] width 353 height 26
click at [761, 587] on h3 "Business Unit" at bounding box center [640, 597] width 358 height 29
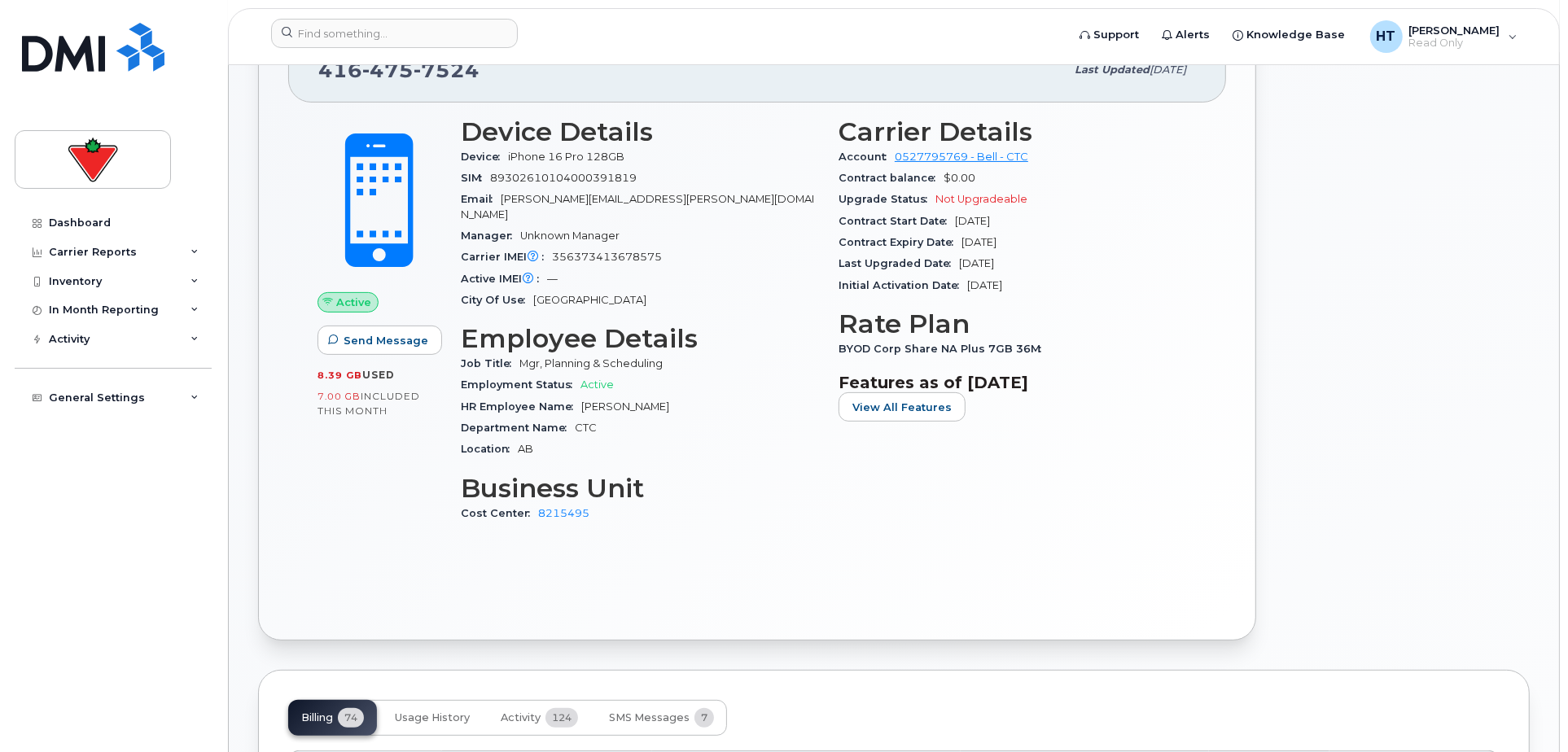
scroll to position [542, 0]
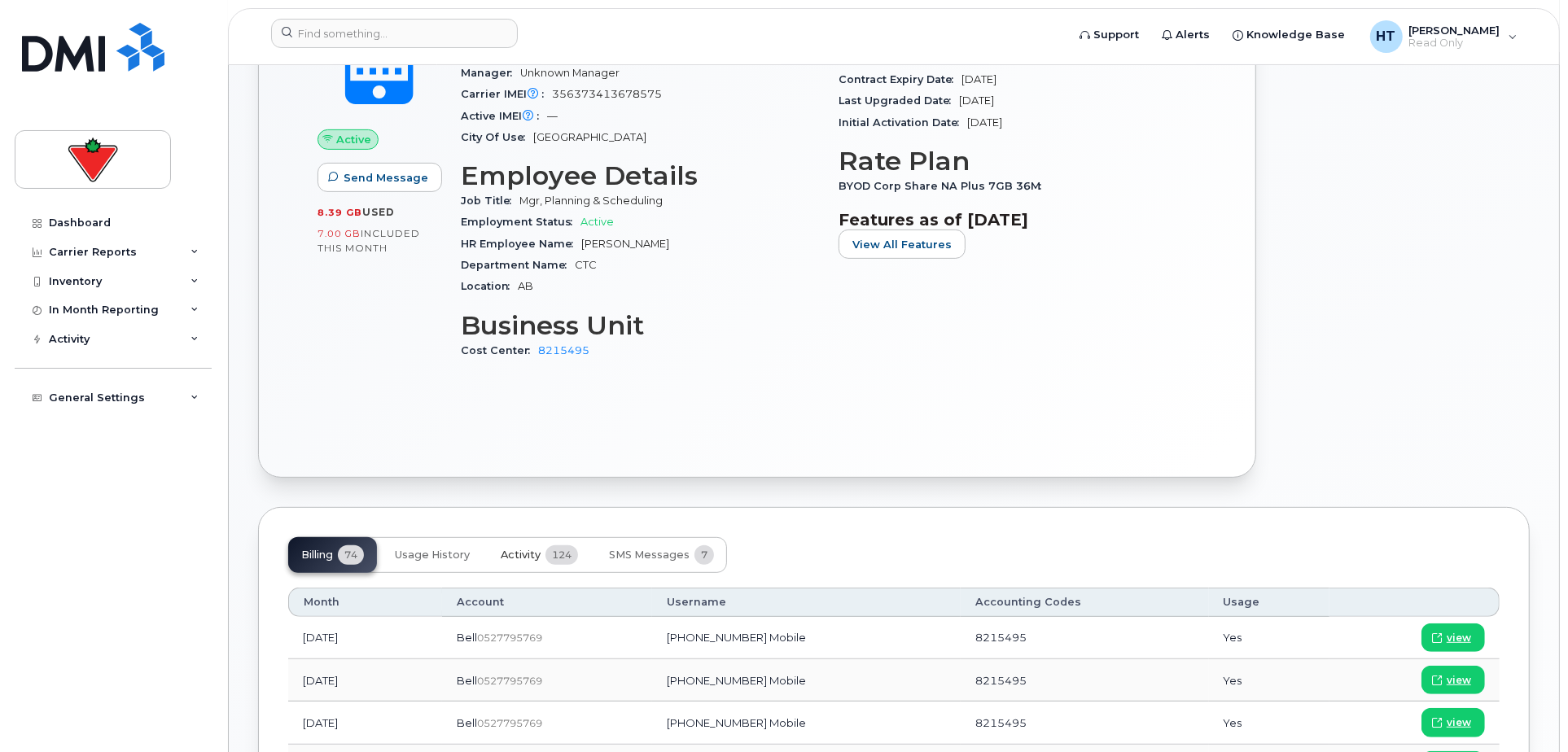
click at [521, 549] on span "Activity" at bounding box center [520, 555] width 40 height 13
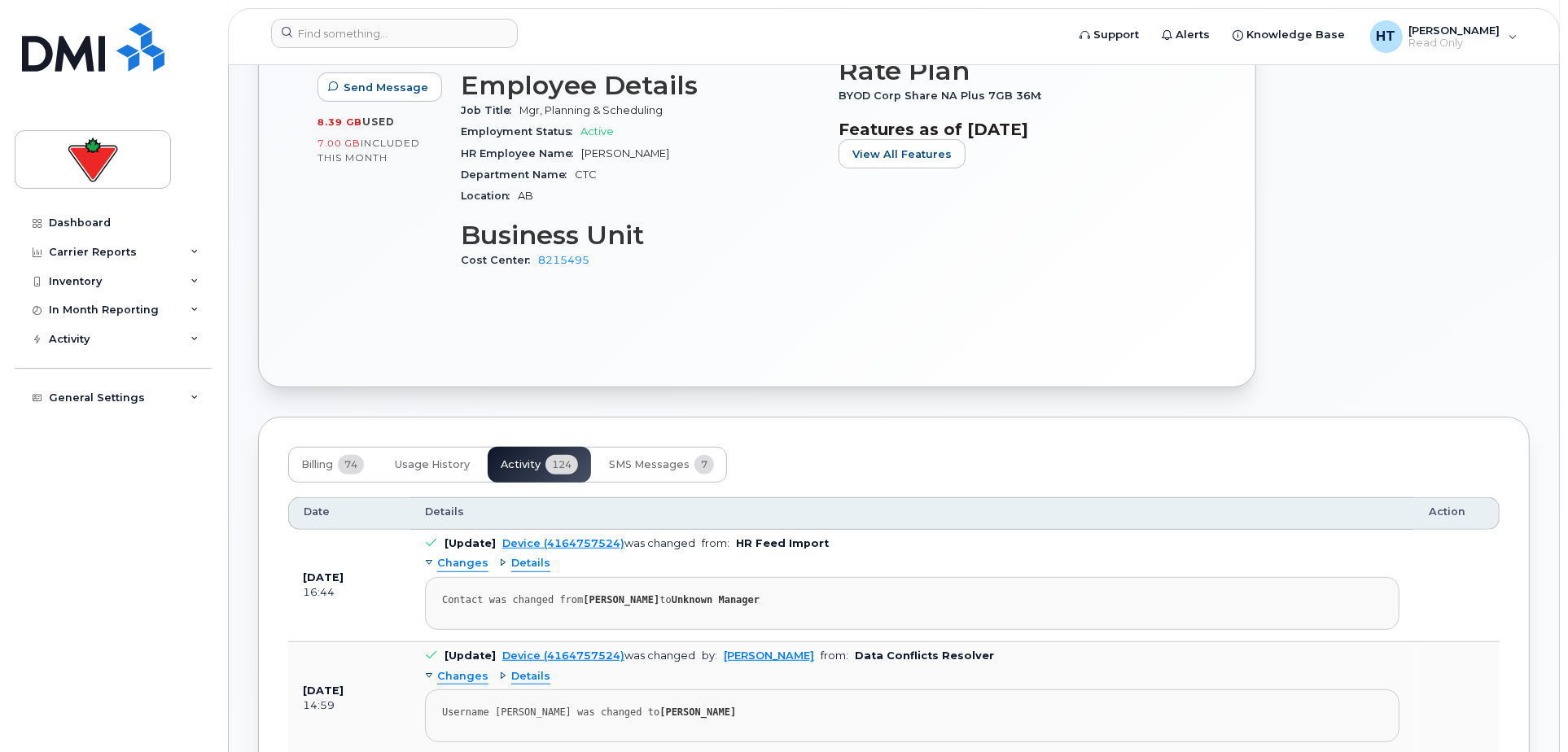
scroll to position [181, 0]
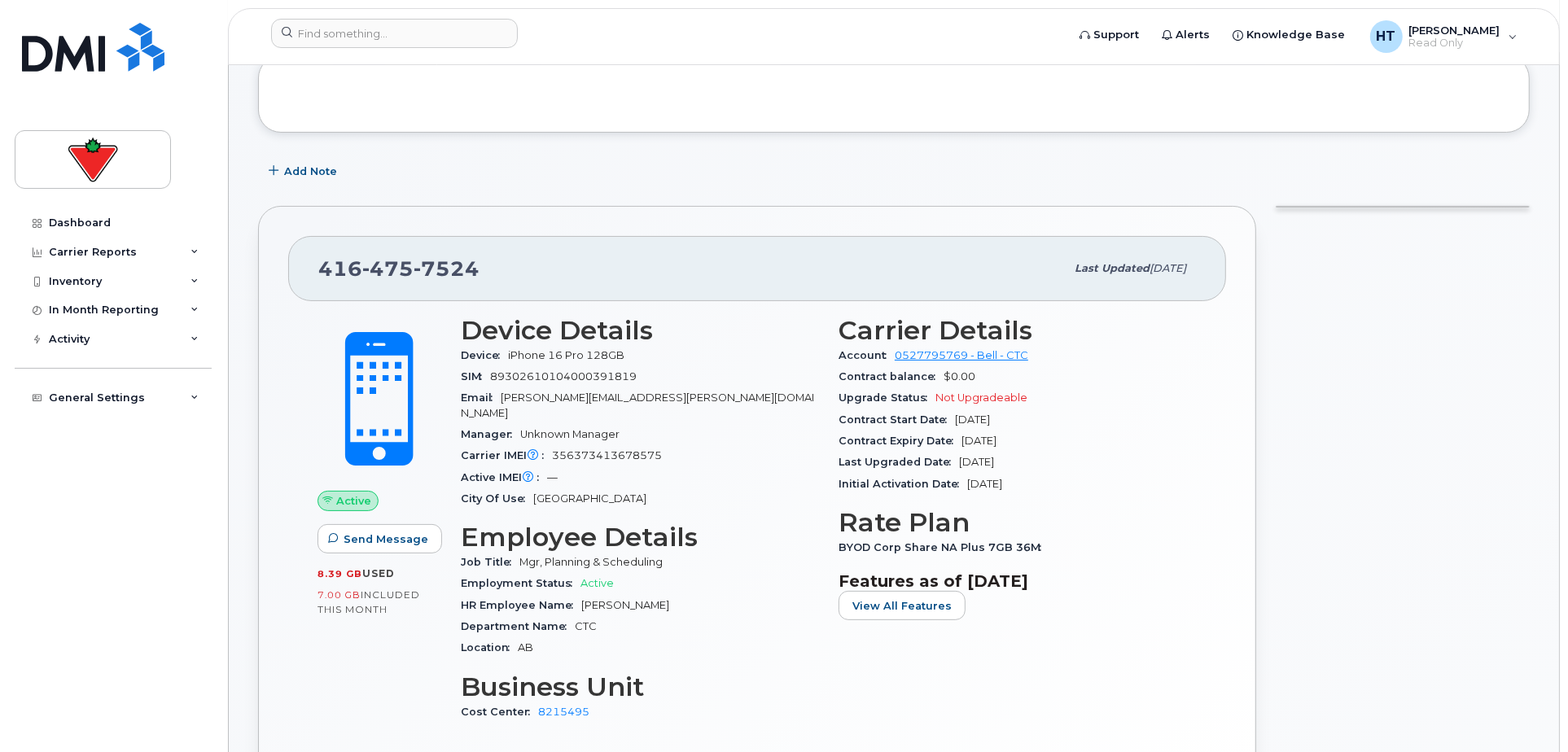
click at [1441, 525] on div at bounding box center [1402, 522] width 273 height 653
click at [1319, 516] on div at bounding box center [1402, 522] width 273 height 653
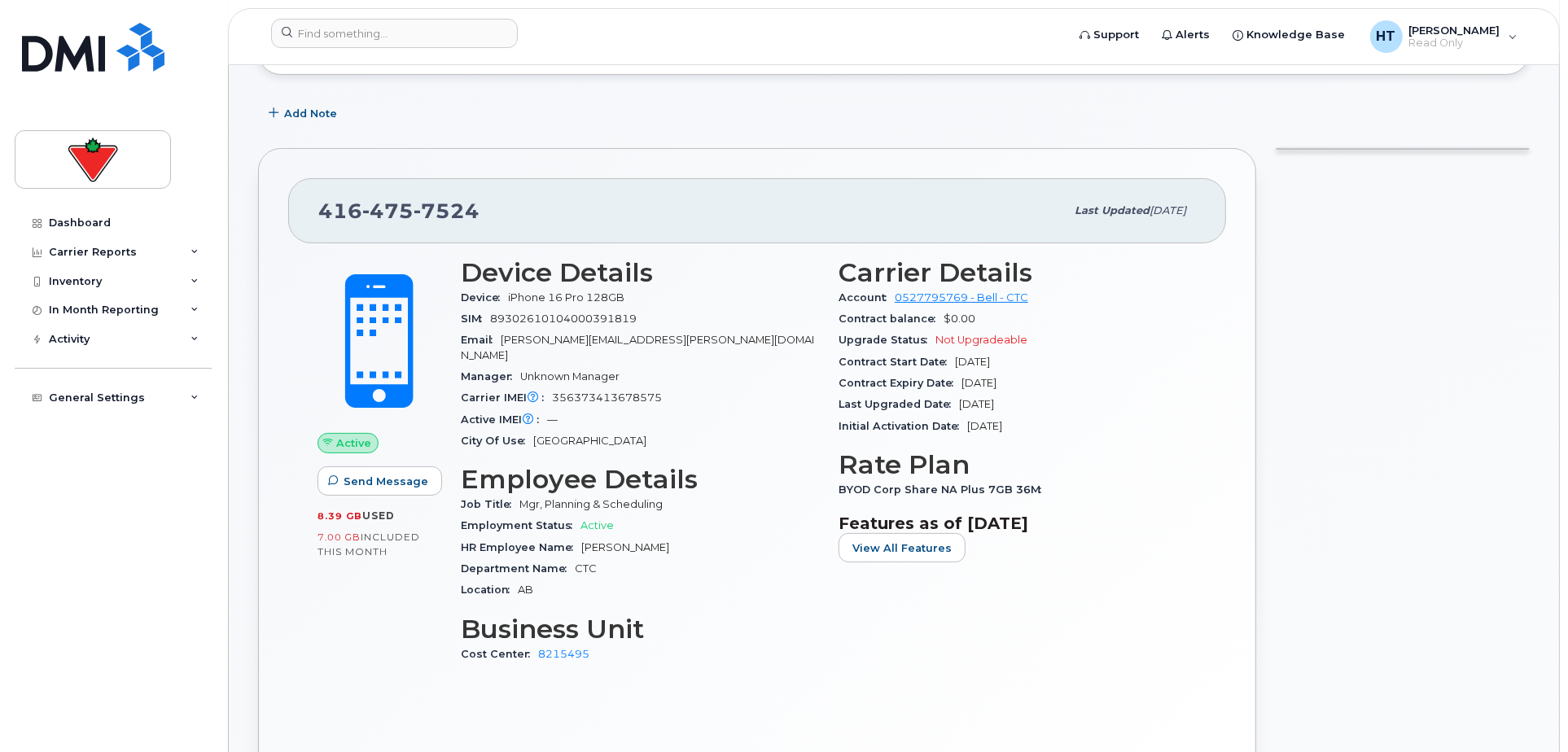
scroll to position [271, 0]
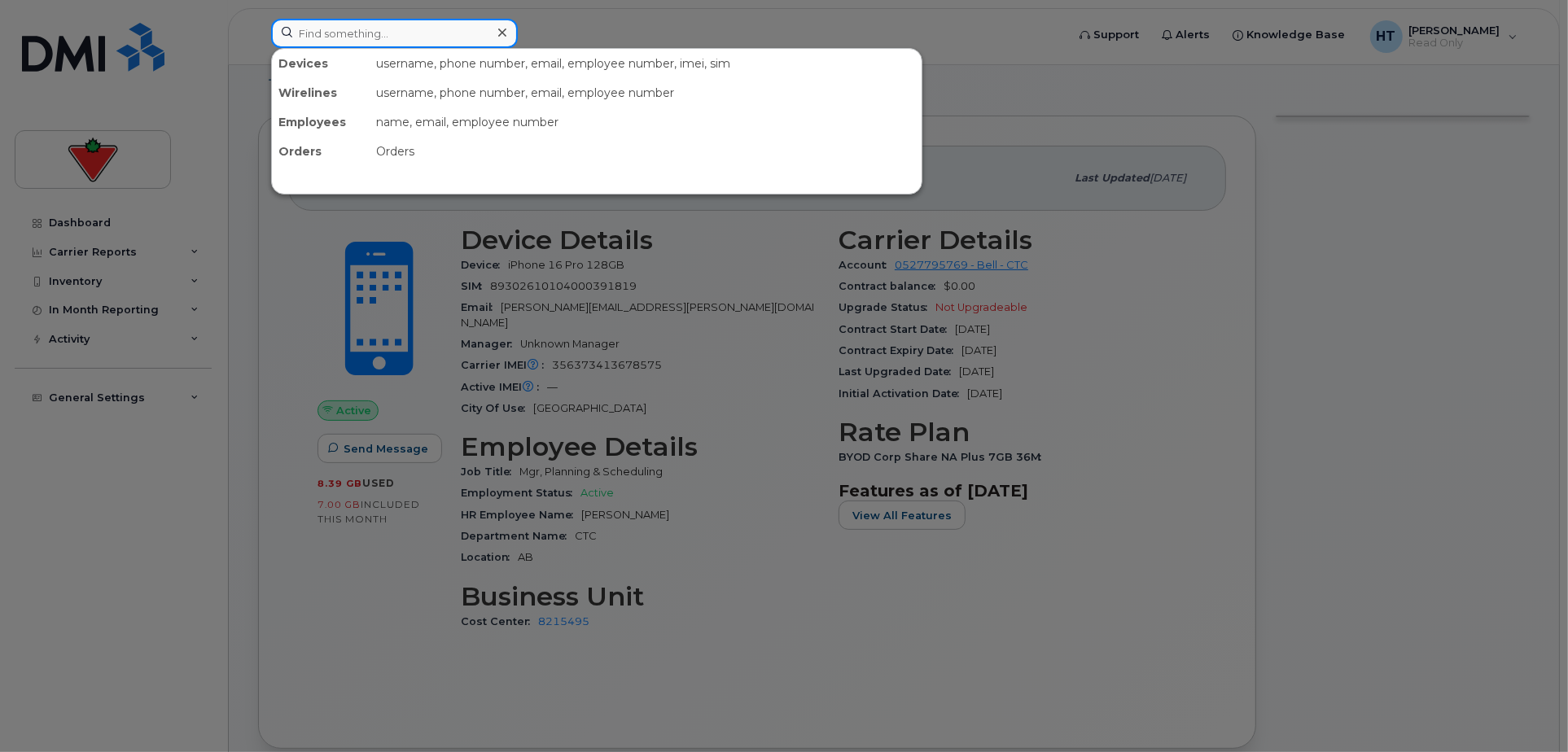
click at [385, 25] on input at bounding box center [394, 33] width 247 height 29
paste input "9057361392"
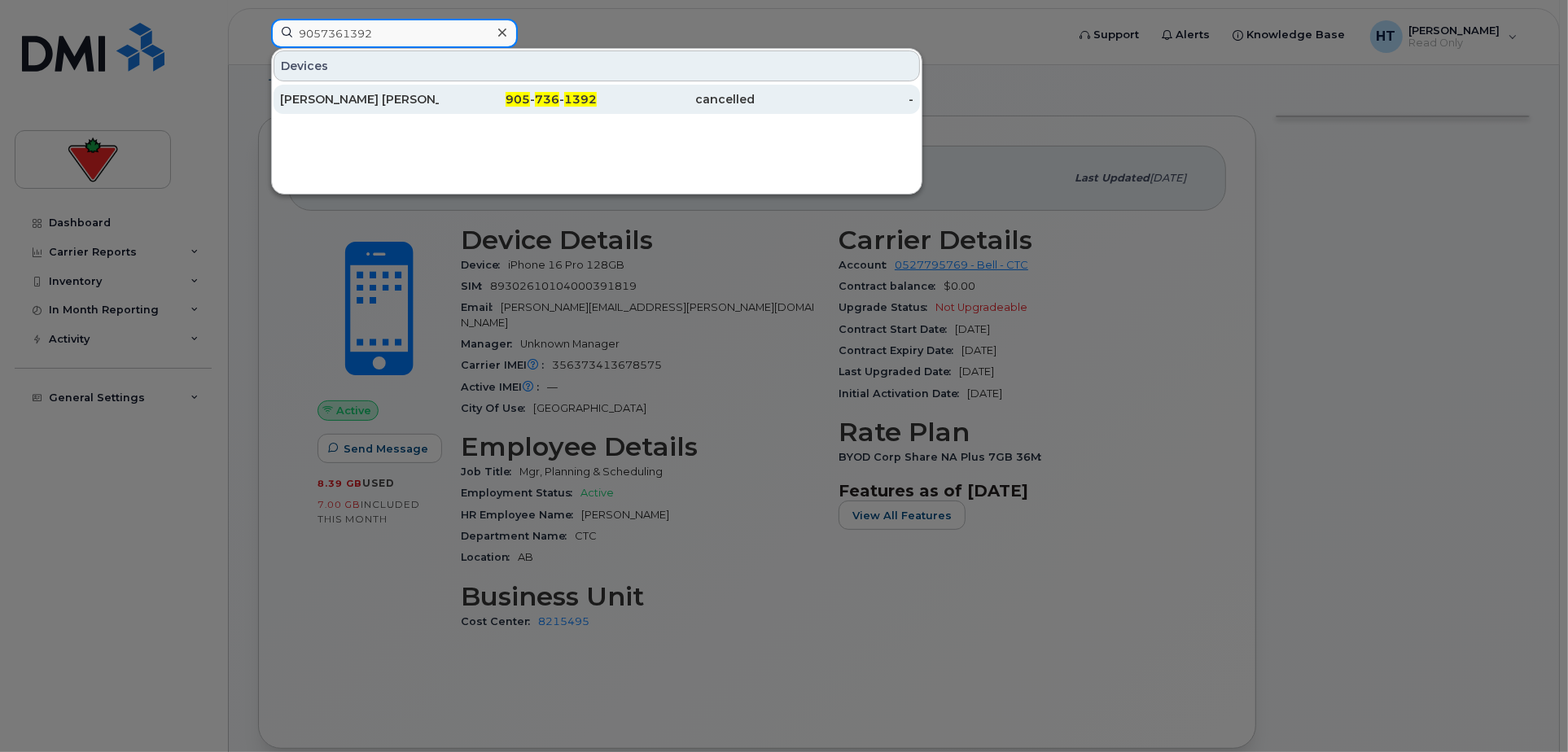
type input "9057361392"
click at [359, 96] on div "Venkata Srnivasa Rao Mallibona" at bounding box center [359, 99] width 159 height 16
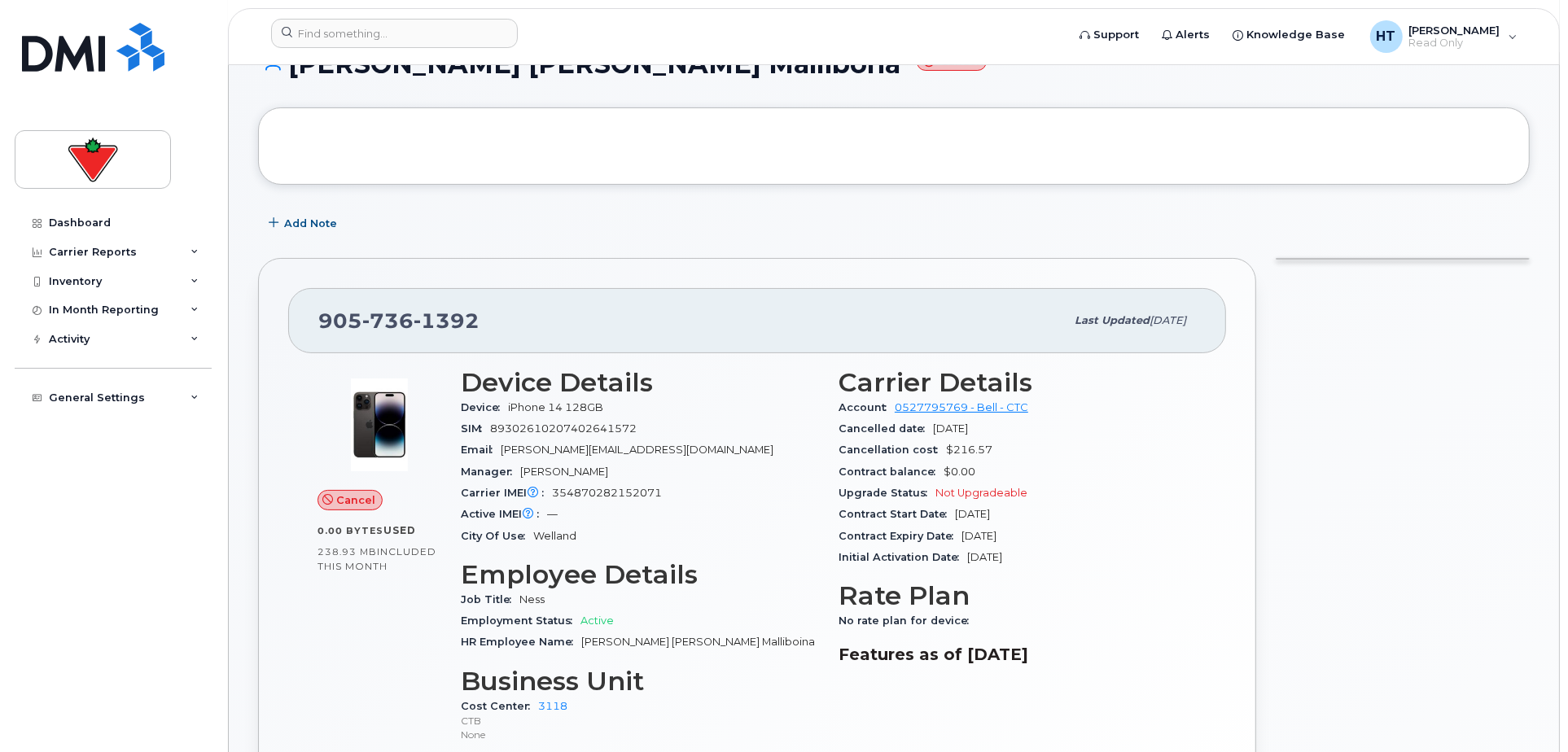
scroll to position [271, 0]
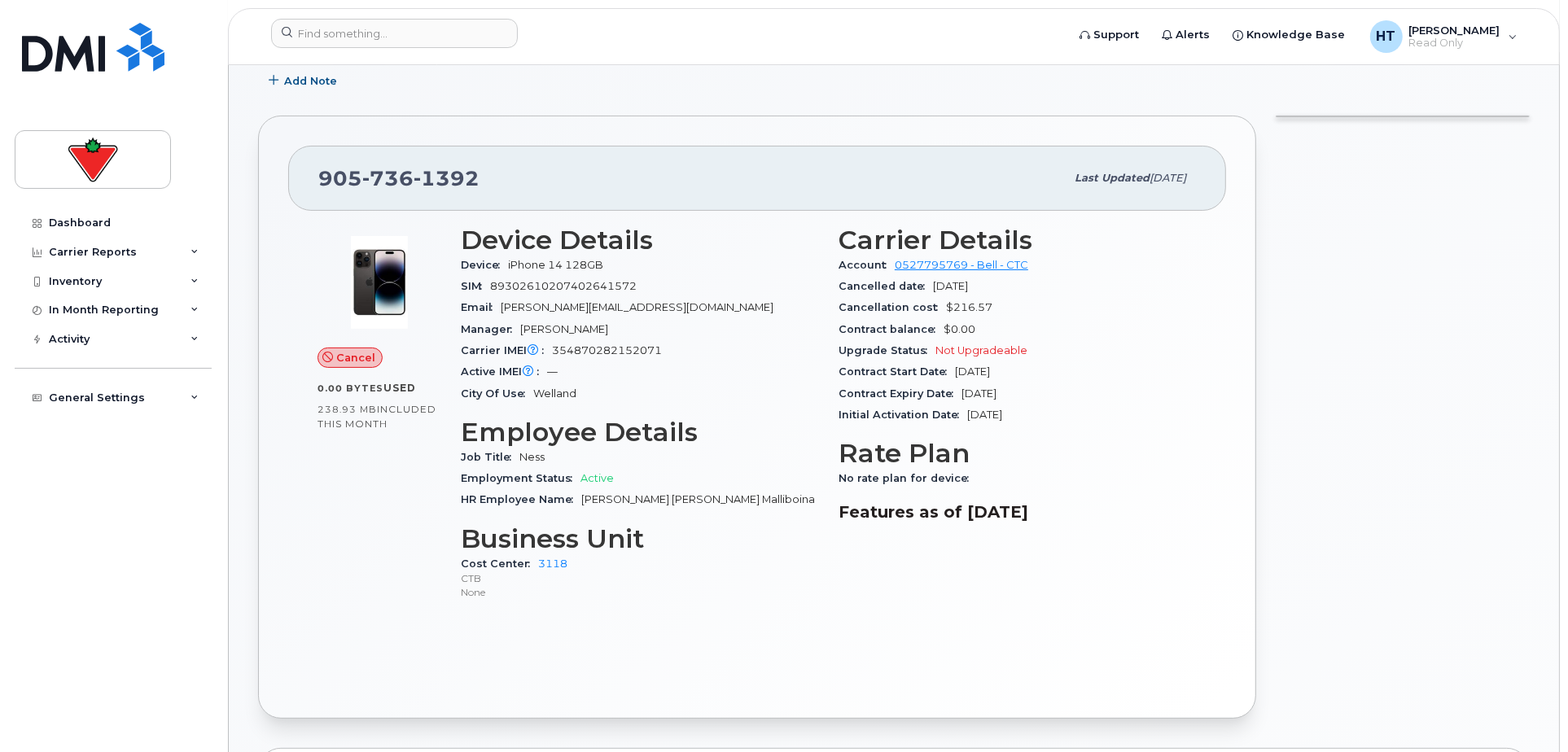
click at [571, 307] on span "[PERSON_NAME][EMAIL_ADDRESS][DOMAIN_NAME]" at bounding box center [636, 307] width 272 height 12
copy span "srinivasaraomalliboina"
click at [361, 28] on input at bounding box center [394, 33] width 247 height 29
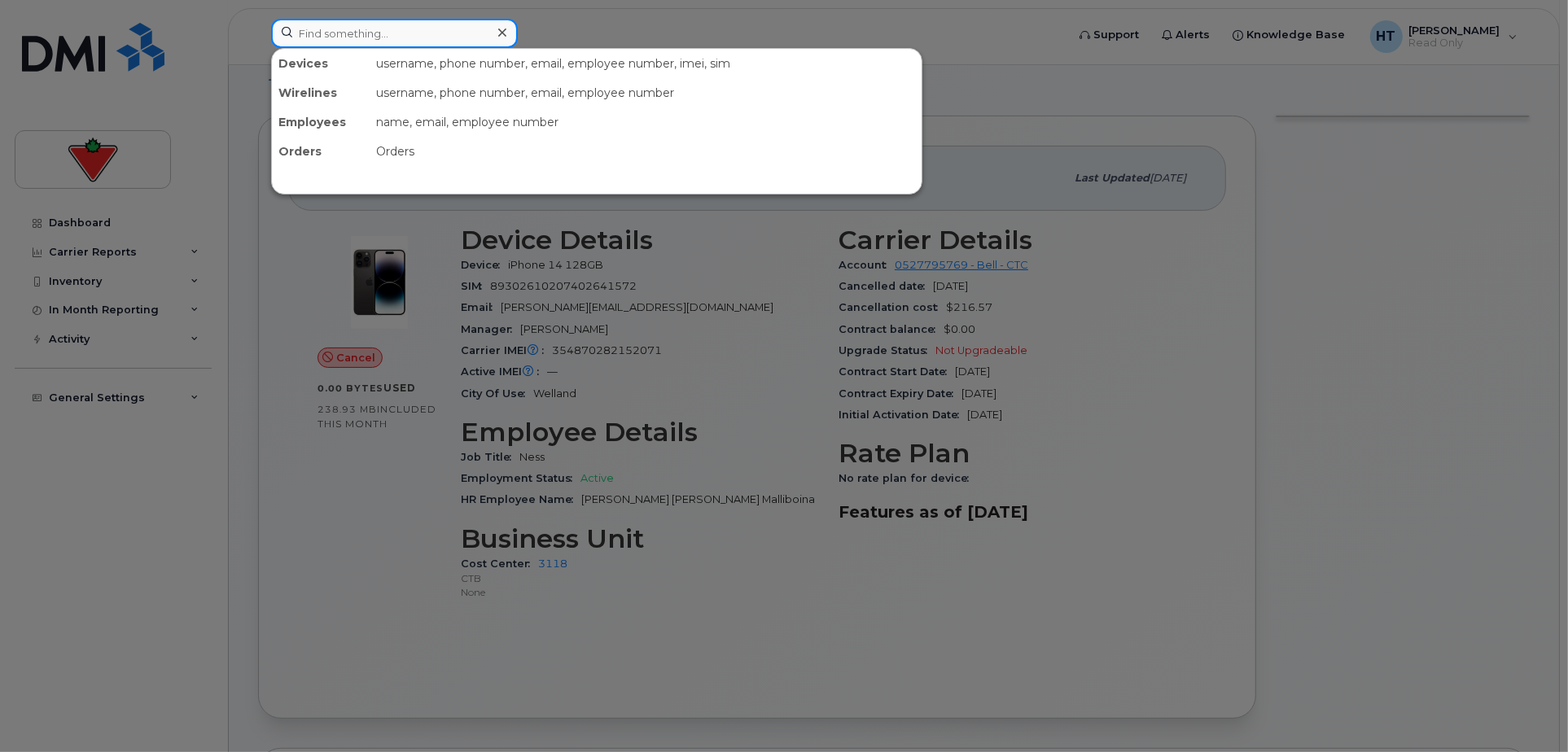
paste input "4169517320"
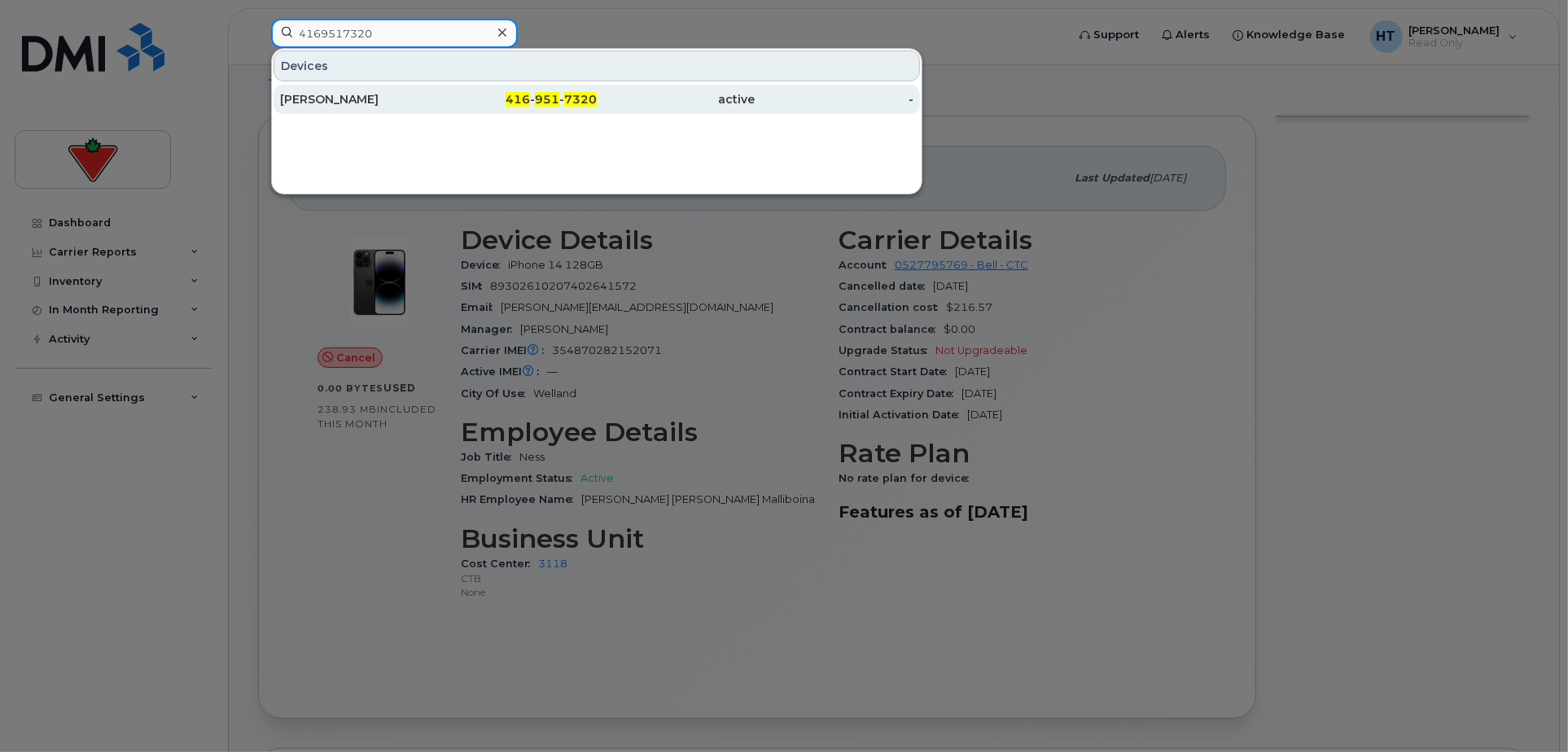
type input "4169517320"
click at [352, 99] on div "[PERSON_NAME]" at bounding box center [359, 99] width 159 height 16
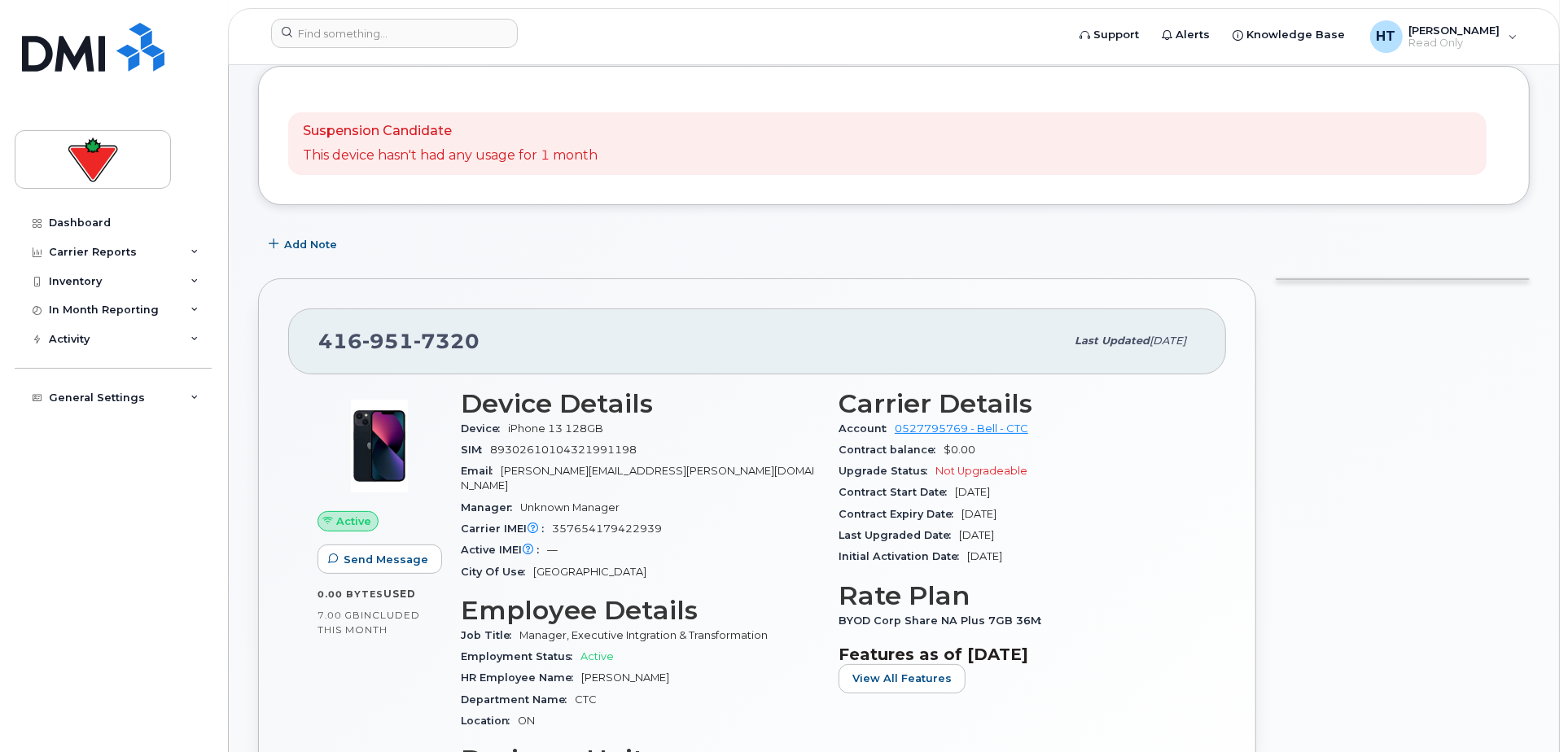
scroll to position [271, 0]
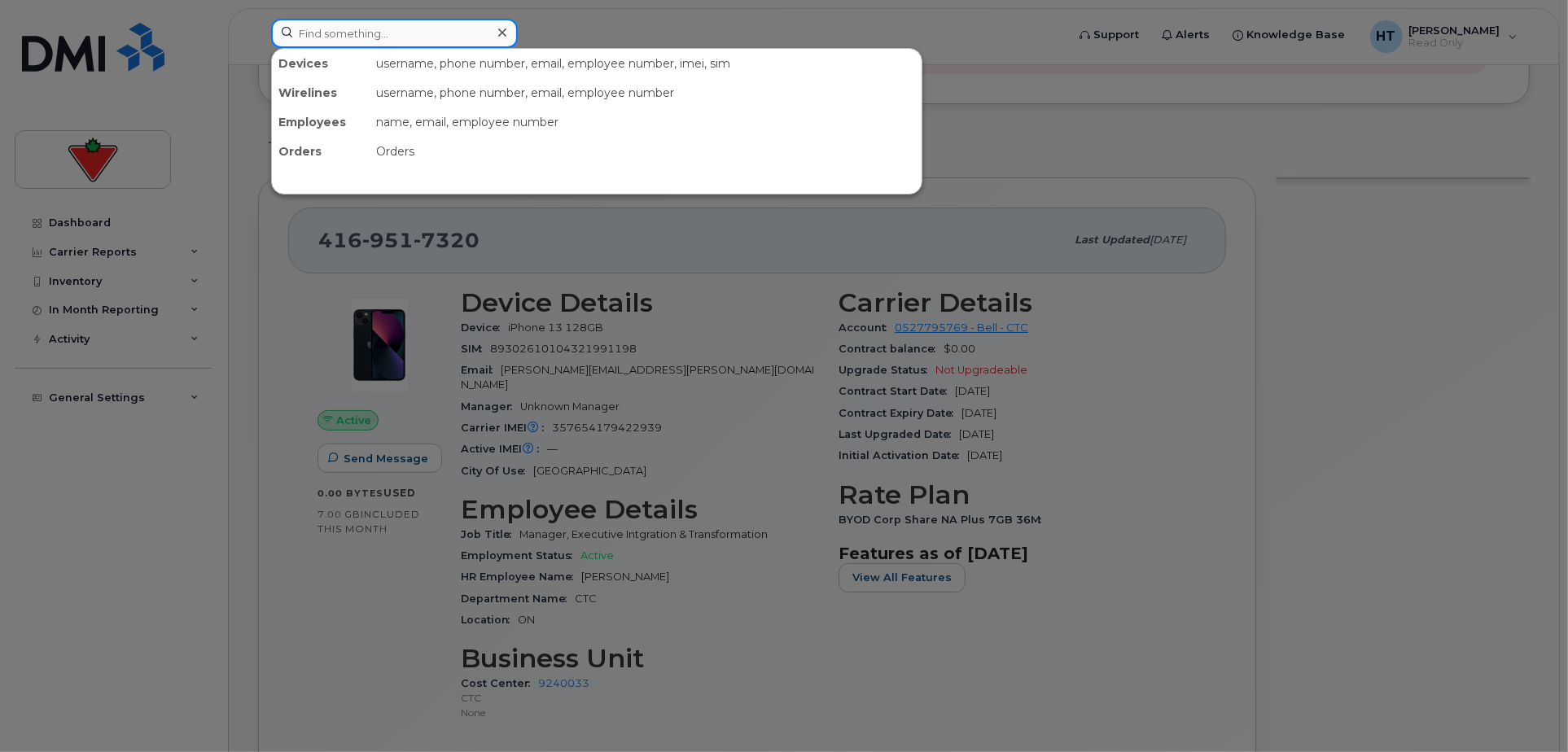
click at [396, 34] on input at bounding box center [394, 33] width 247 height 29
paste input "4373260987"
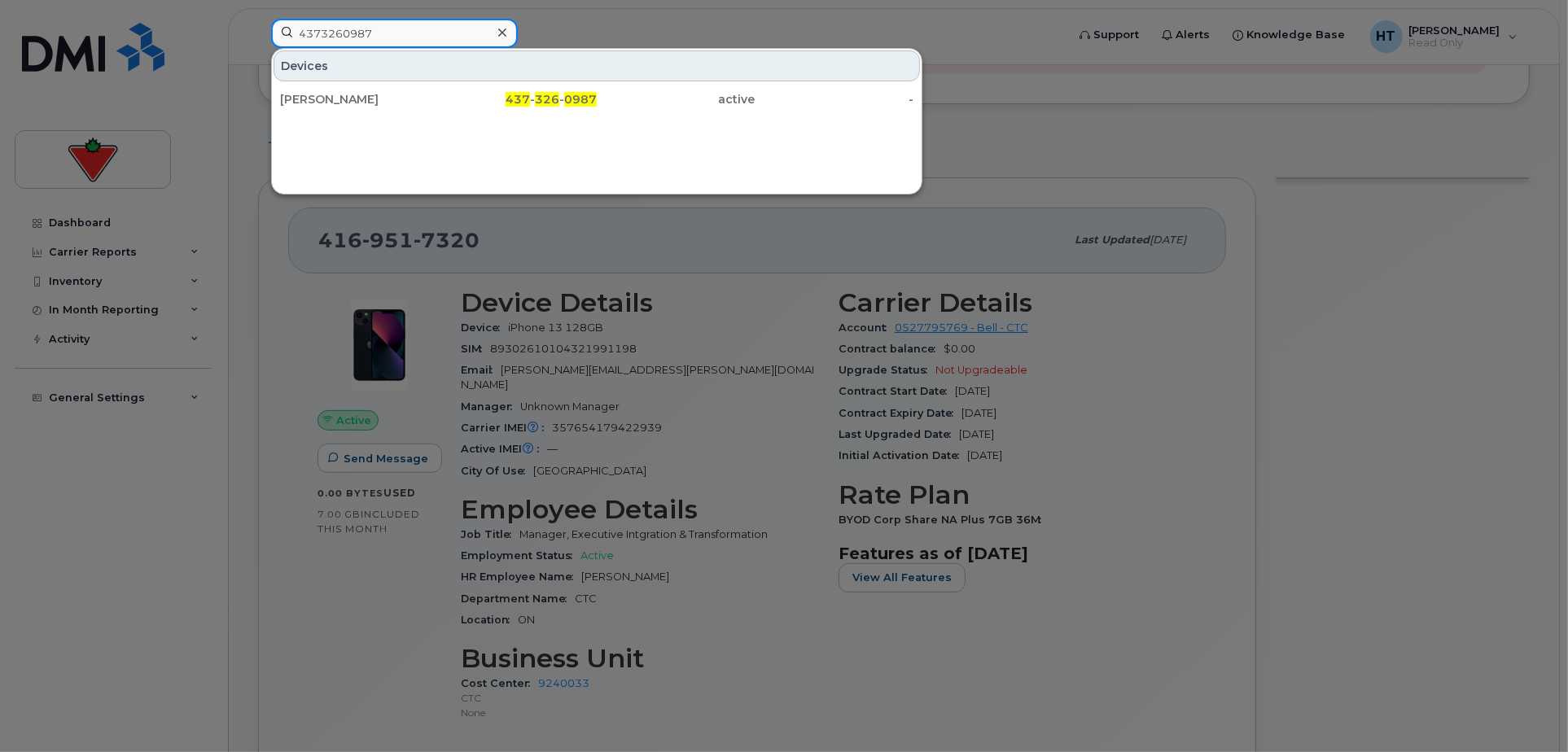
drag, startPoint x: 412, startPoint y: 28, endPoint x: 188, endPoint y: 28, distance: 224.0
click at [258, 28] on div "4373260987 Devices [PERSON_NAME] 437 - 326 - 0987 active -" at bounding box center [663, 37] width 811 height 36
paste input "4222072"
drag, startPoint x: 412, startPoint y: 30, endPoint x: 85, endPoint y: 29, distance: 327.0
click at [258, 29] on div "4374222072 Devices [PERSON_NAME] 437 - 422 - 2072 active -" at bounding box center [663, 37] width 811 height 36
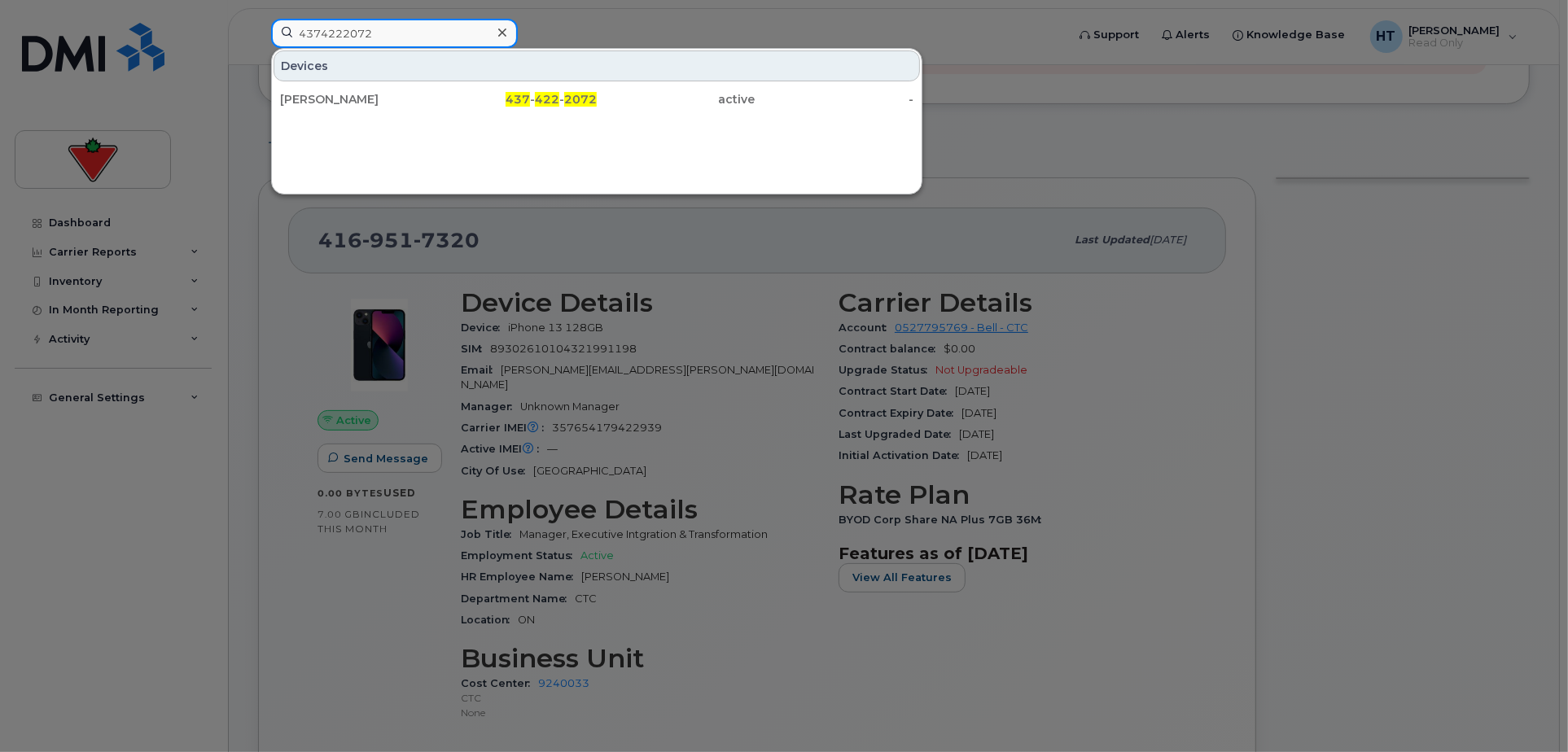
paste input "6472216891"
drag, startPoint x: 389, startPoint y: 34, endPoint x: 0, endPoint y: 32, distance: 389.0
paste input "4164587120"
type input "4164587120"
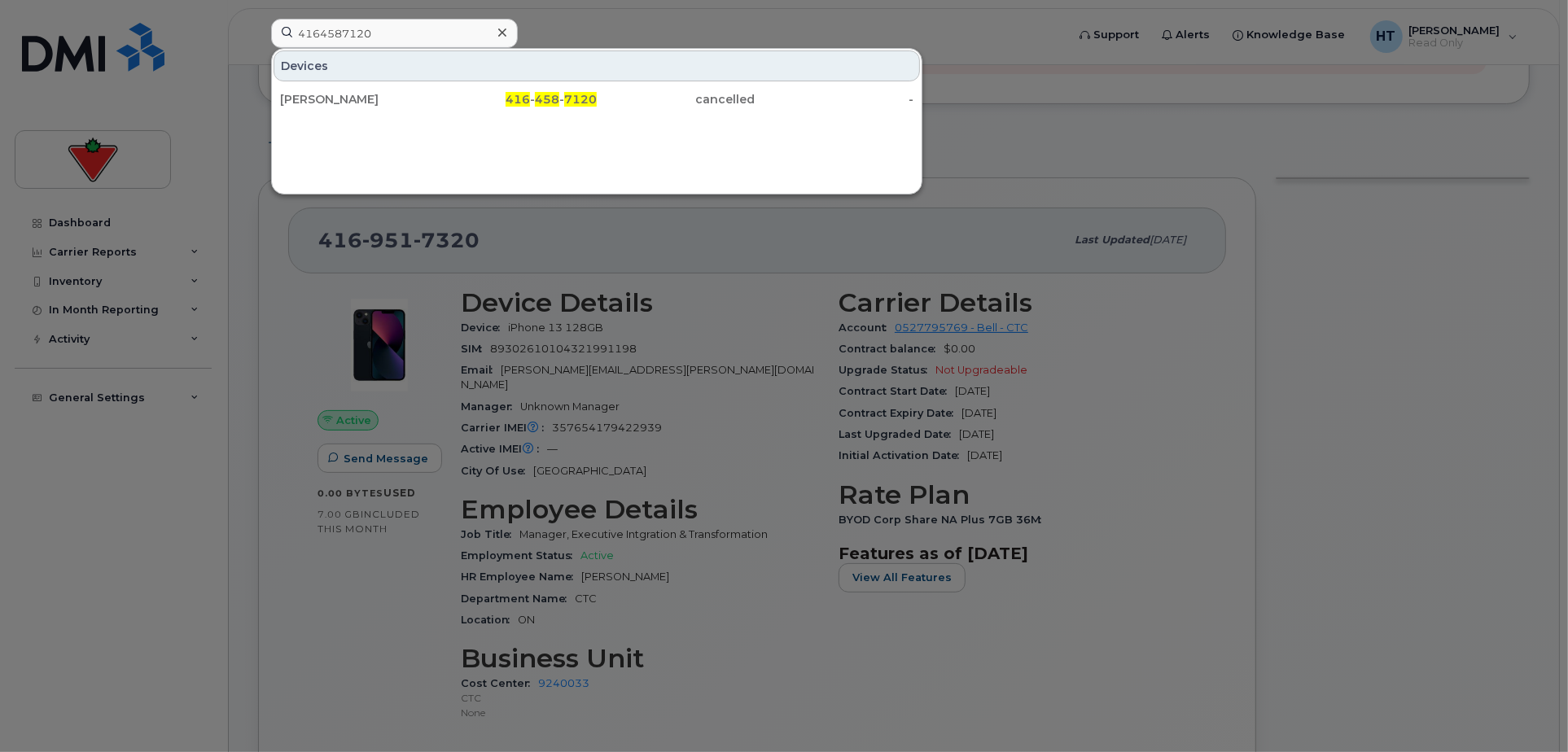
click at [128, 638] on div at bounding box center [784, 376] width 1568 height 752
